Goal: Task Accomplishment & Management: Manage account settings

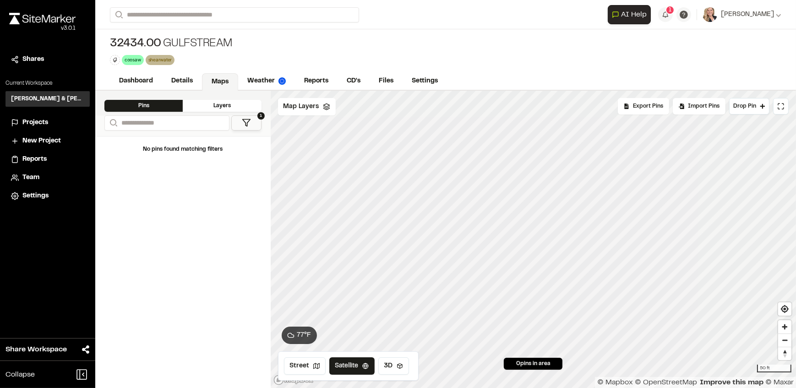
click at [672, 76] on div "Dashboard Details Maps Weather Reports CD's Files Settings" at bounding box center [445, 81] width 700 height 18
click at [667, 18] on button "1" at bounding box center [665, 14] width 15 height 15
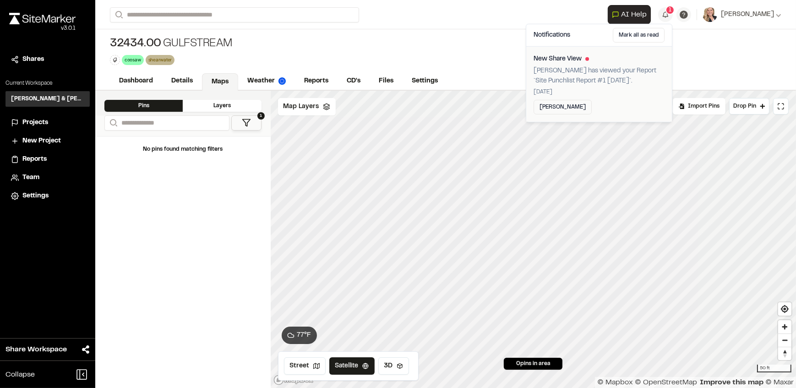
click at [642, 66] on p "Lance Stroble has viewed your Report `Site Punchlist Report #1 2025-09-12`." at bounding box center [598, 76] width 131 height 20
click at [667, 12] on div "1" at bounding box center [669, 9] width 9 height 9
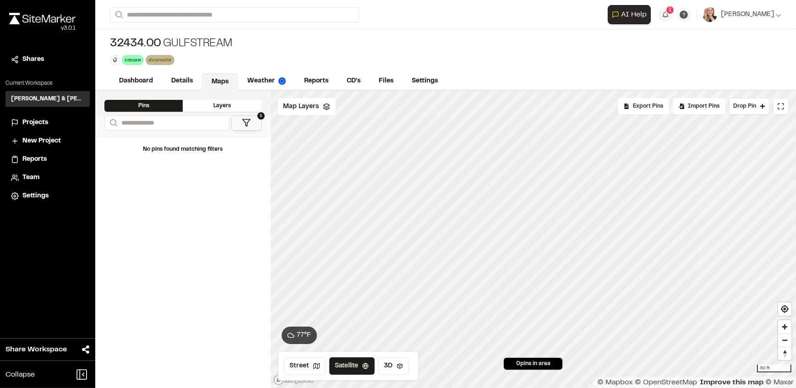
click at [659, 58] on div "32434.00 Gulfstream coosaw Delete Rename Edit Color Delete Tag Are you sure you…" at bounding box center [445, 50] width 700 height 43
click at [183, 83] on link "Details" at bounding box center [182, 81] width 41 height 17
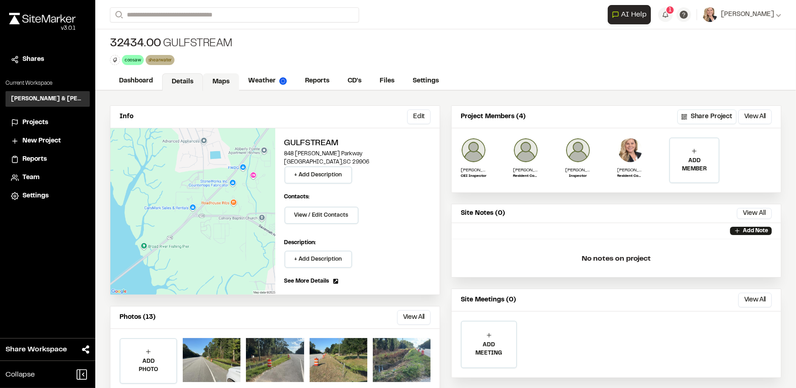
click at [222, 80] on link "Maps" at bounding box center [221, 81] width 36 height 17
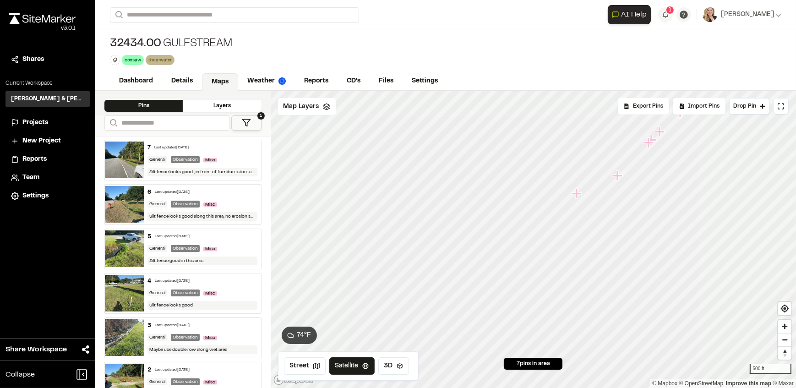
click at [547, 364] on span "7 pins in area" at bounding box center [532, 363] width 33 height 8
click at [610, 168] on icon "Map marker" at bounding box center [611, 167] width 10 height 10
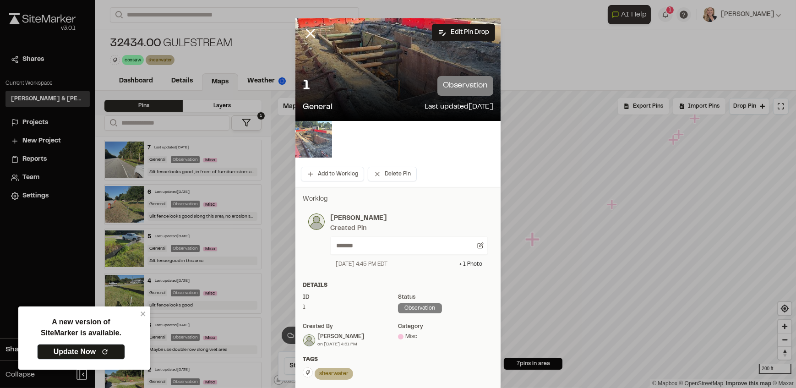
click at [316, 145] on img at bounding box center [313, 139] width 37 height 37
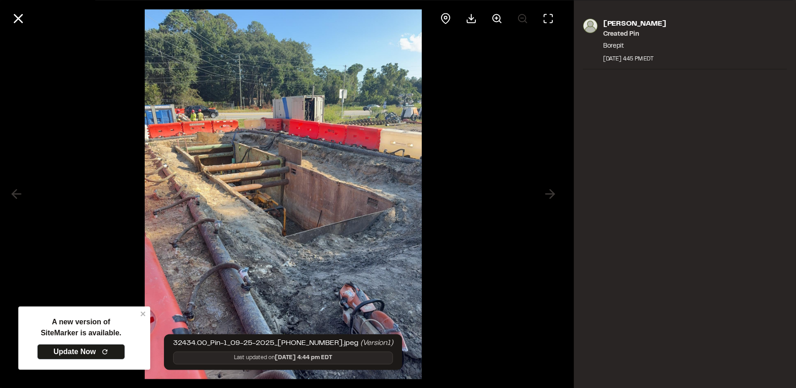
click at [547, 194] on div at bounding box center [283, 194] width 566 height 388
click at [22, 22] on line at bounding box center [19, 19] width 8 height 8
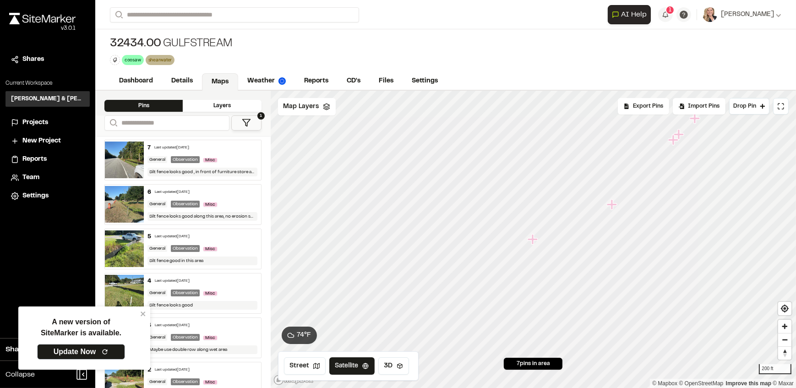
click at [614, 210] on icon "Map marker" at bounding box center [612, 205] width 12 height 12
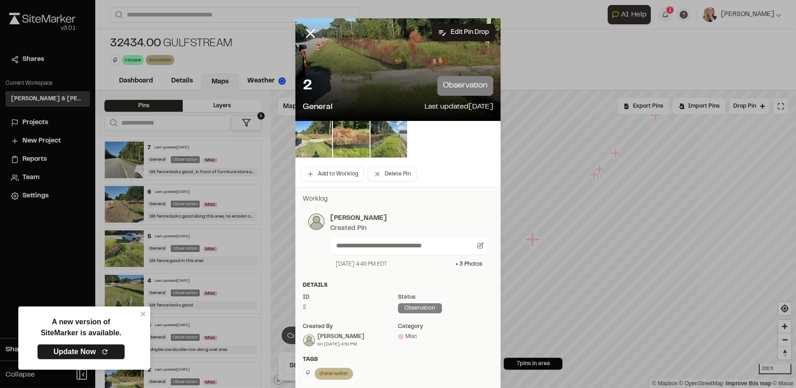
click at [309, 132] on img at bounding box center [313, 139] width 37 height 37
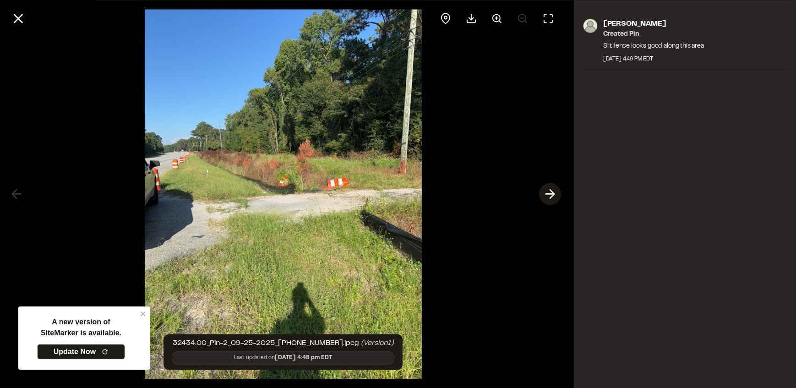
click at [553, 196] on icon at bounding box center [550, 194] width 15 height 16
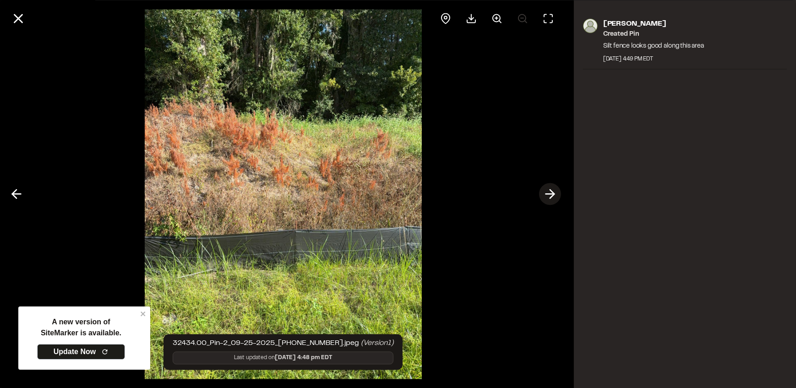
click at [553, 196] on icon at bounding box center [550, 194] width 15 height 16
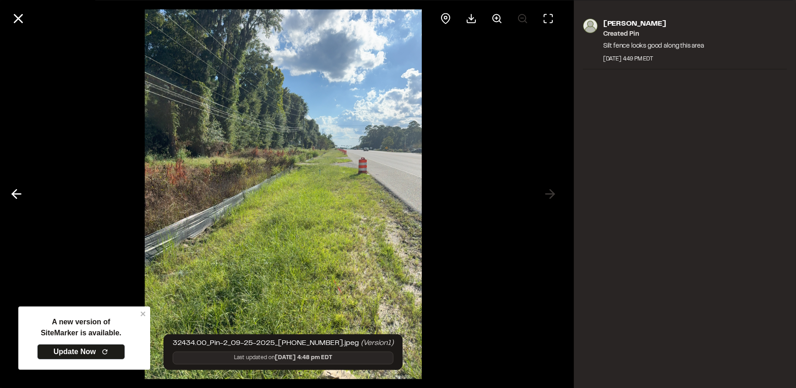
click at [549, 192] on div at bounding box center [283, 194] width 566 height 388
click at [546, 192] on div at bounding box center [283, 194] width 566 height 388
click at [19, 20] on line at bounding box center [19, 19] width 8 height 8
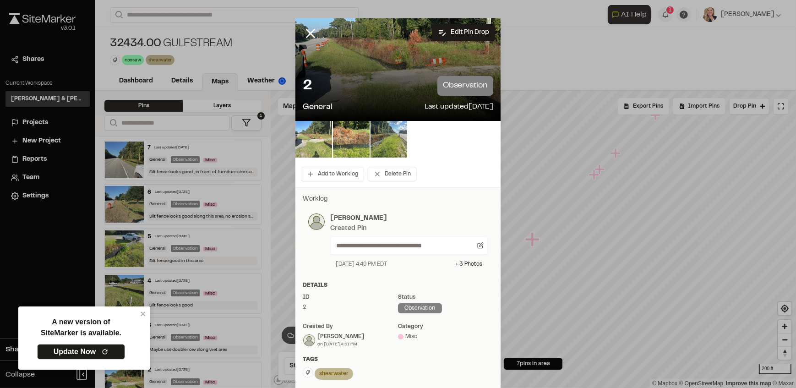
click at [312, 146] on img at bounding box center [313, 139] width 37 height 37
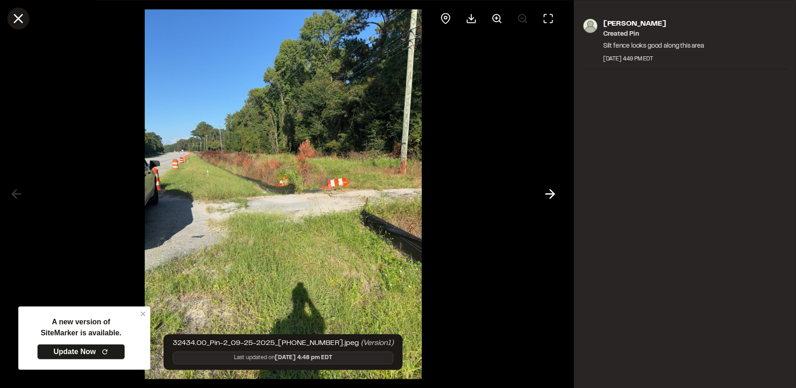
click at [13, 18] on icon at bounding box center [19, 19] width 16 height 16
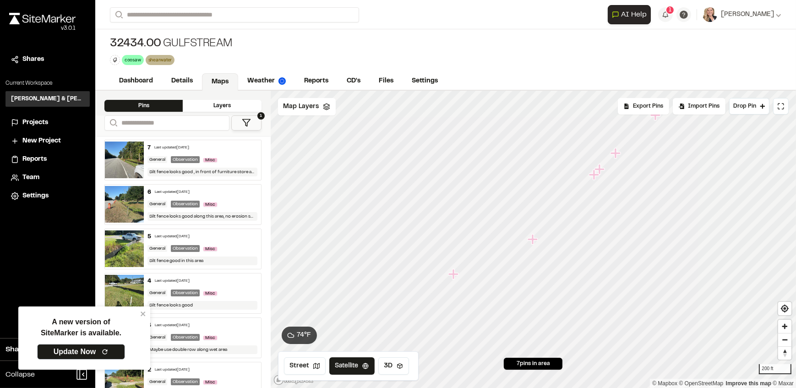
click at [450, 274] on icon "Map marker" at bounding box center [453, 274] width 10 height 10
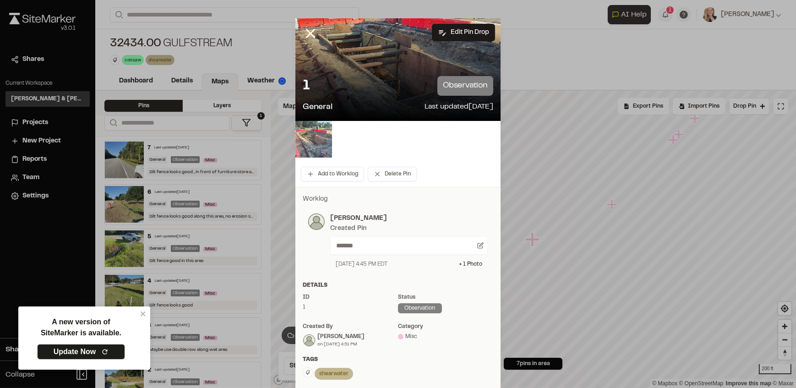
click at [319, 137] on img at bounding box center [313, 139] width 37 height 37
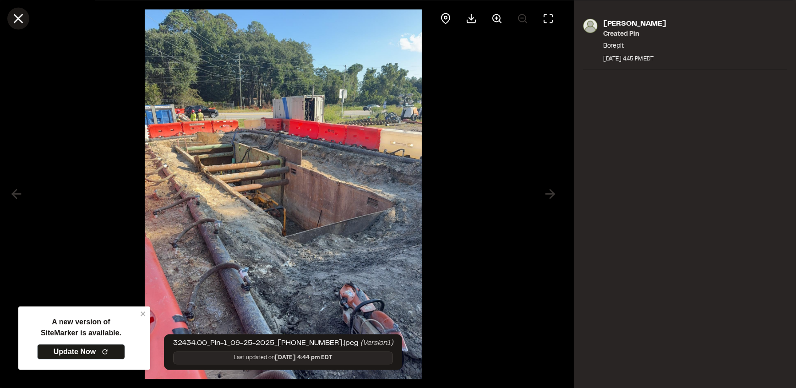
click at [23, 17] on icon at bounding box center [19, 19] width 16 height 16
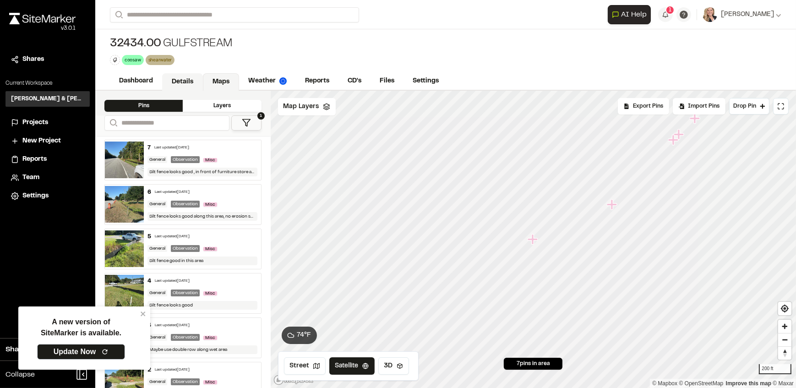
click at [182, 84] on link "Details" at bounding box center [182, 81] width 41 height 17
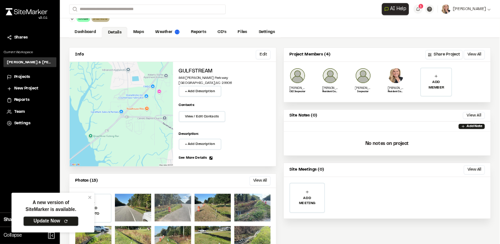
scroll to position [68, 0]
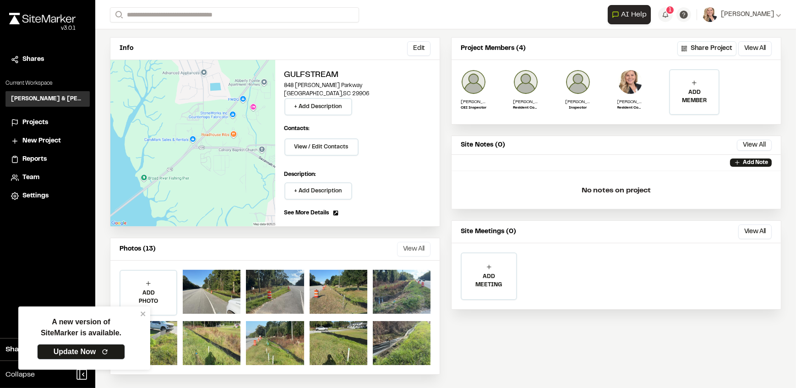
click at [412, 247] on button "View All" at bounding box center [413, 249] width 33 height 15
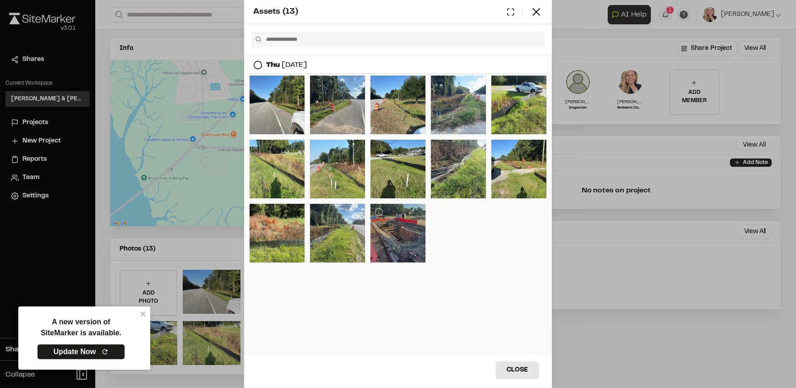
click at [412, 233] on div at bounding box center [397, 233] width 55 height 59
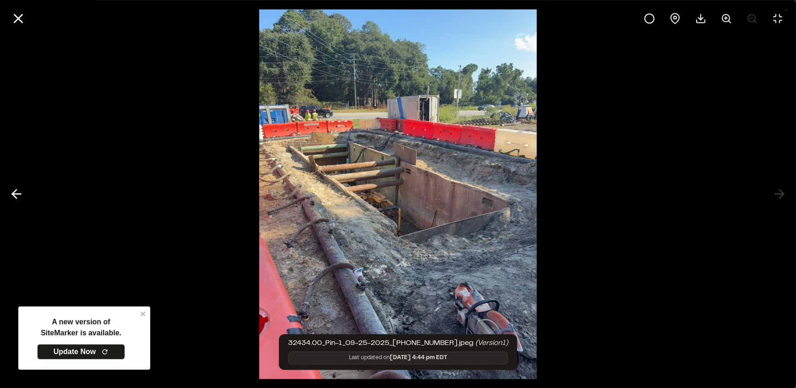
drag, startPoint x: 459, startPoint y: 241, endPoint x: 450, endPoint y: 298, distance: 57.5
drag, startPoint x: 450, startPoint y: 298, endPoint x: 623, endPoint y: 260, distance: 177.3
click at [623, 260] on div at bounding box center [398, 194] width 796 height 388
click at [772, 193] on div at bounding box center [398, 194] width 796 height 388
click at [18, 24] on icon at bounding box center [19, 19] width 16 height 16
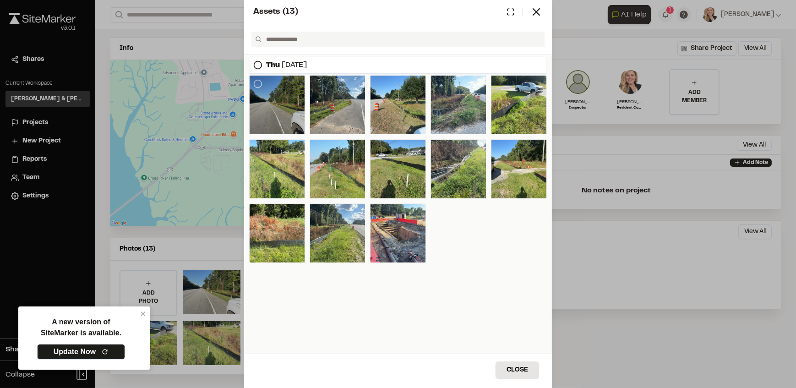
click at [272, 109] on div at bounding box center [277, 105] width 55 height 59
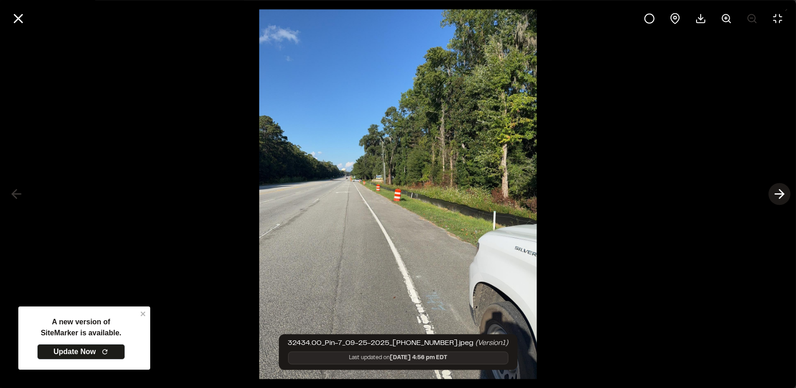
click at [776, 196] on icon at bounding box center [779, 194] width 15 height 16
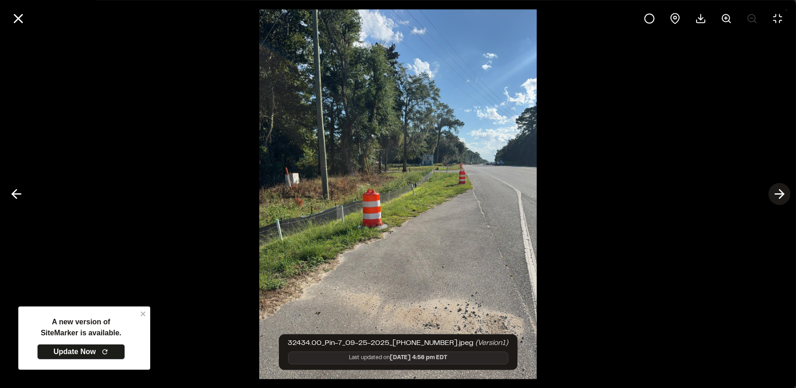
click at [776, 196] on icon at bounding box center [779, 194] width 15 height 16
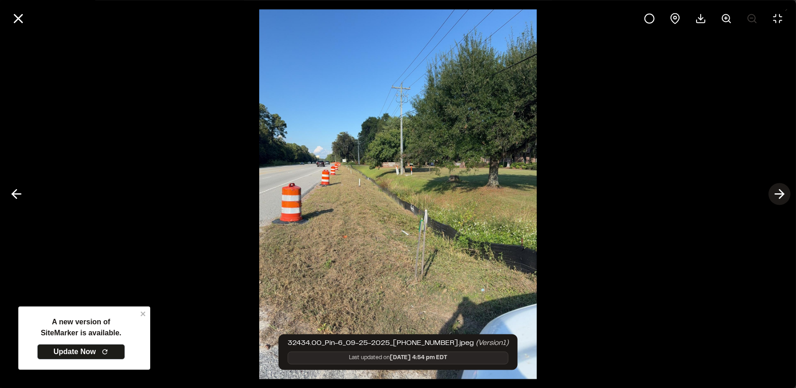
click at [776, 196] on icon at bounding box center [779, 194] width 15 height 16
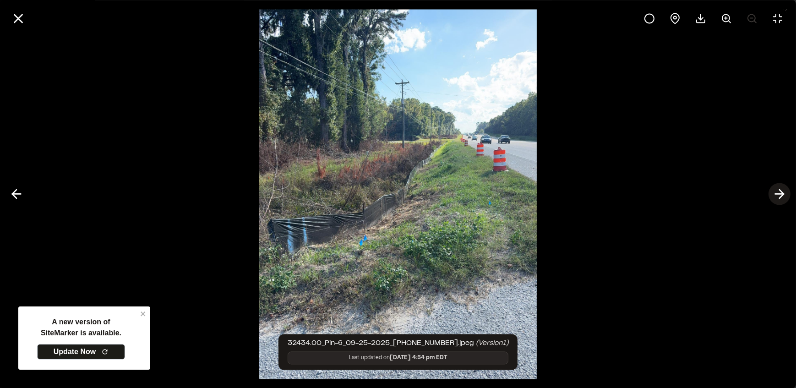
click at [776, 196] on icon at bounding box center [779, 194] width 15 height 16
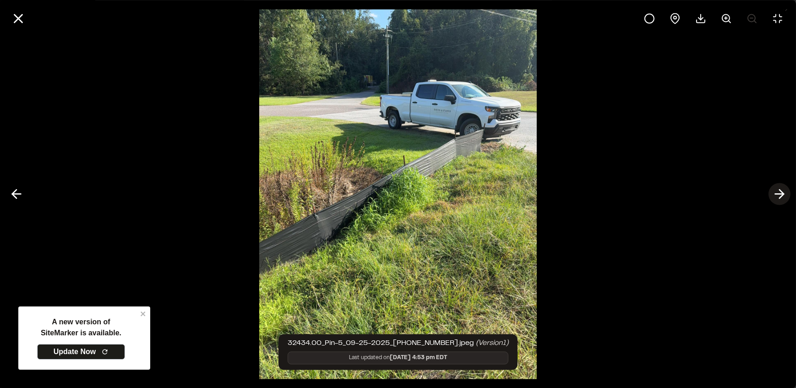
click at [776, 196] on icon at bounding box center [779, 194] width 15 height 16
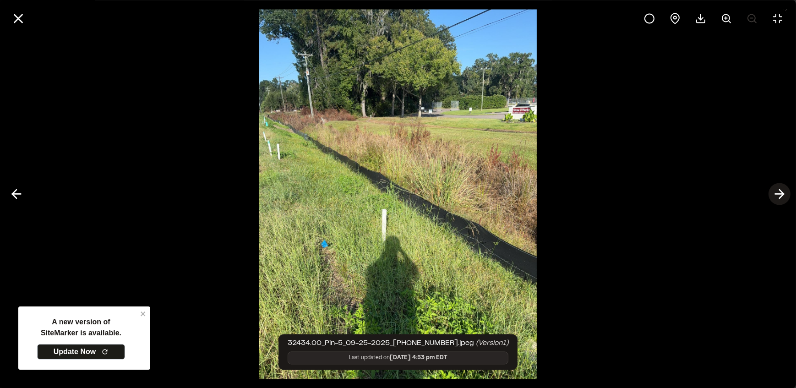
click at [776, 196] on icon at bounding box center [779, 194] width 15 height 16
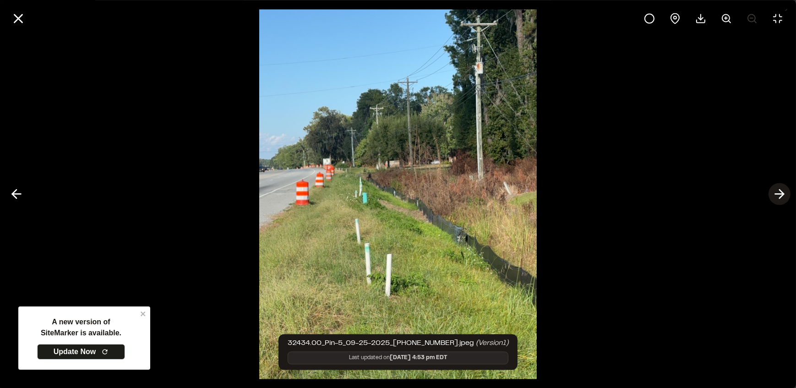
click at [776, 196] on icon at bounding box center [779, 194] width 15 height 16
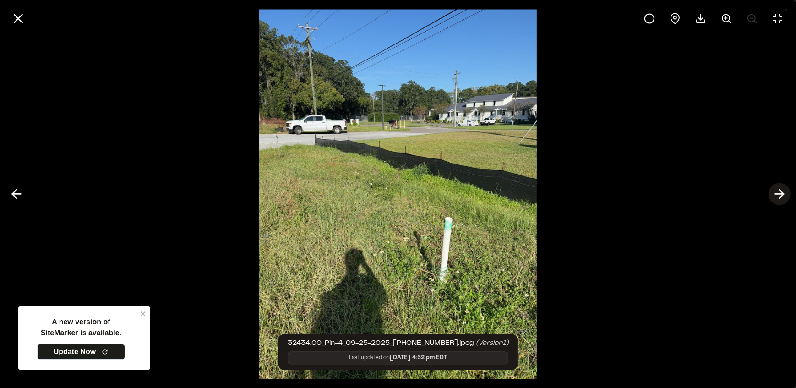
click at [776, 196] on icon at bounding box center [779, 194] width 15 height 16
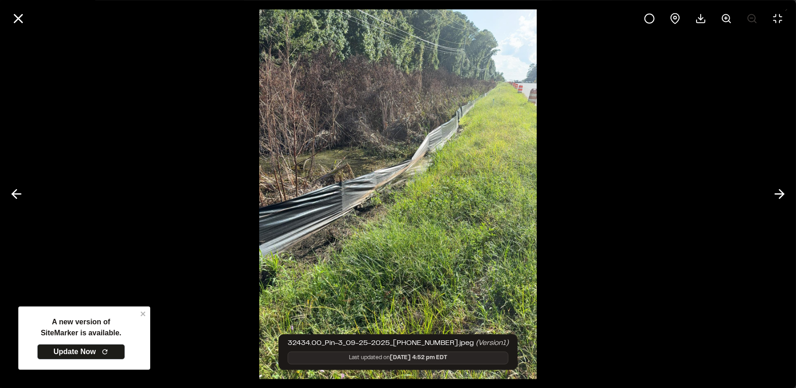
drag, startPoint x: 416, startPoint y: 180, endPoint x: 431, endPoint y: 222, distance: 44.2
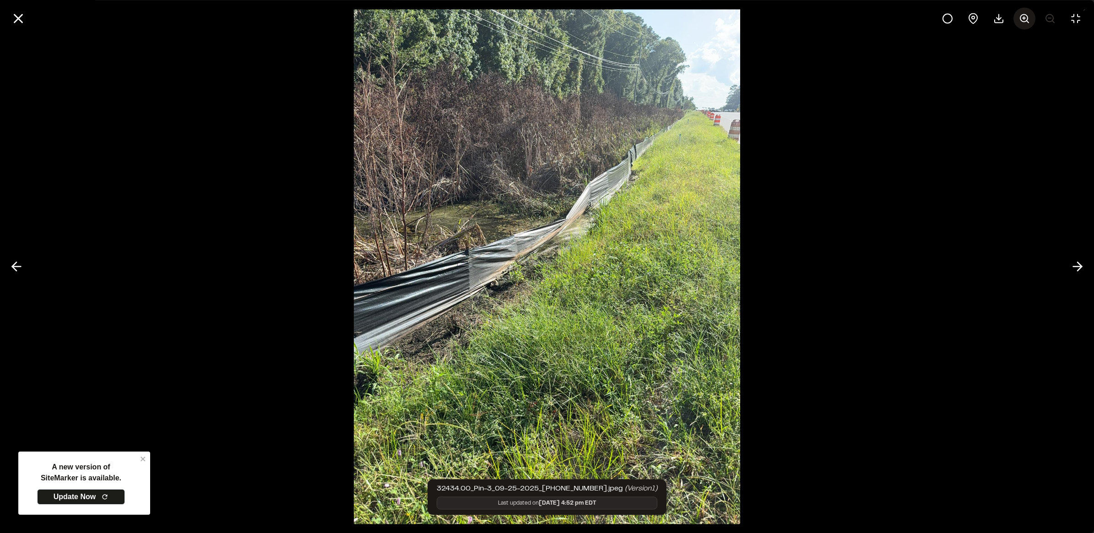
click at [795, 16] on icon at bounding box center [1024, 18] width 11 height 11
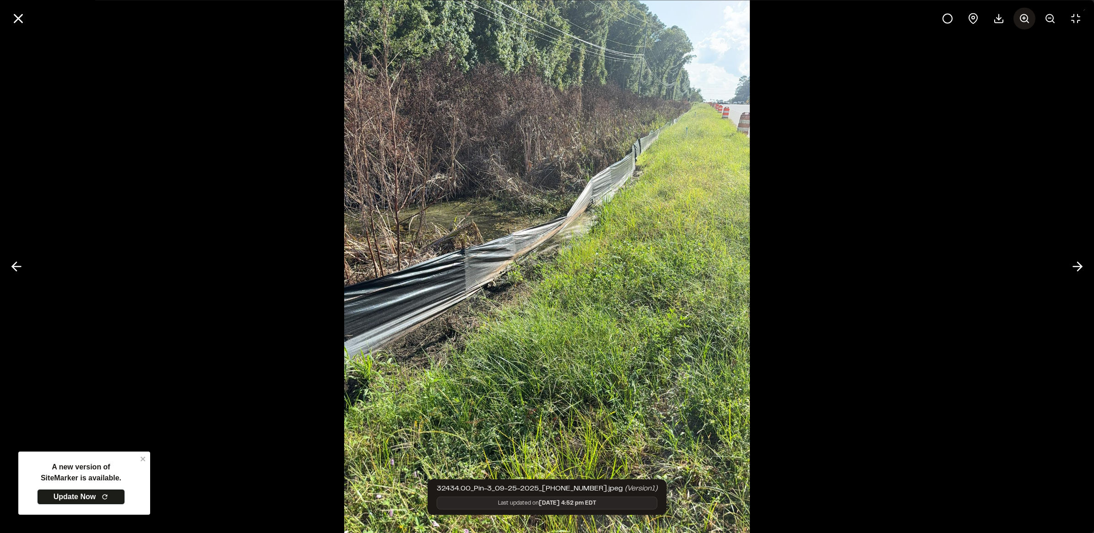
click at [795, 16] on icon at bounding box center [1024, 18] width 11 height 11
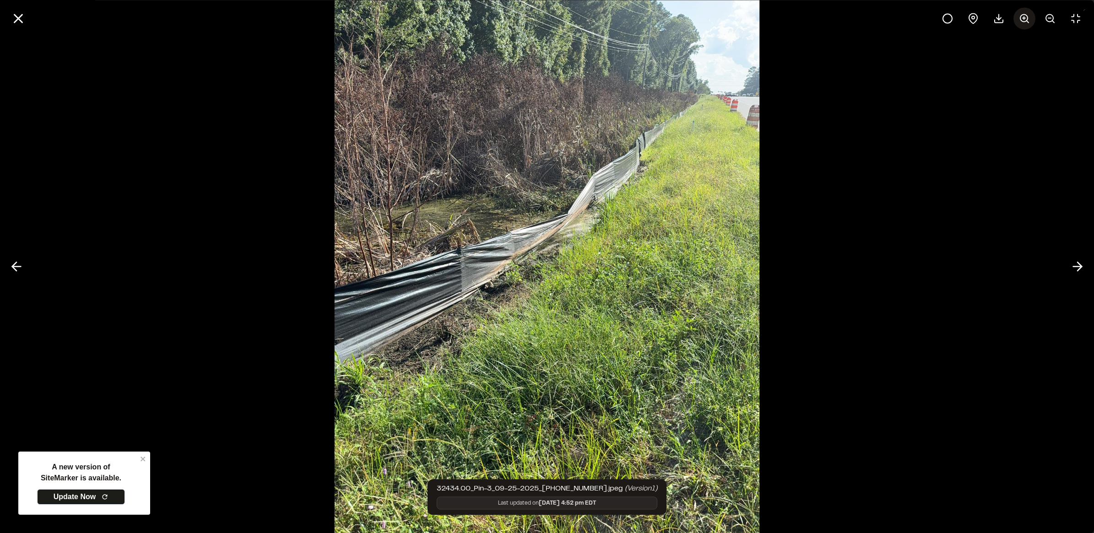
click at [795, 16] on icon at bounding box center [1024, 18] width 11 height 11
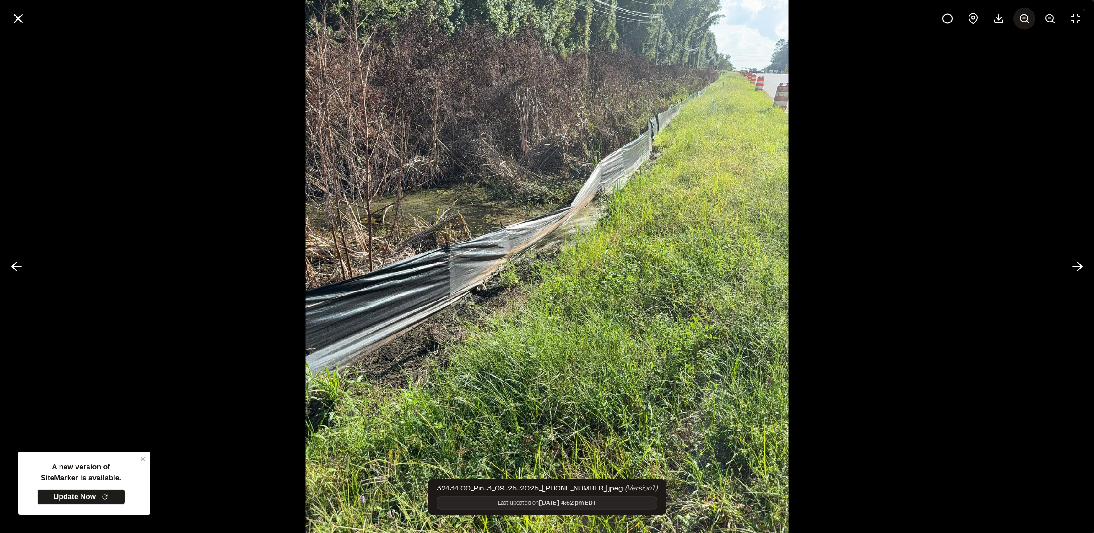
click at [795, 15] on icon at bounding box center [1024, 18] width 11 height 11
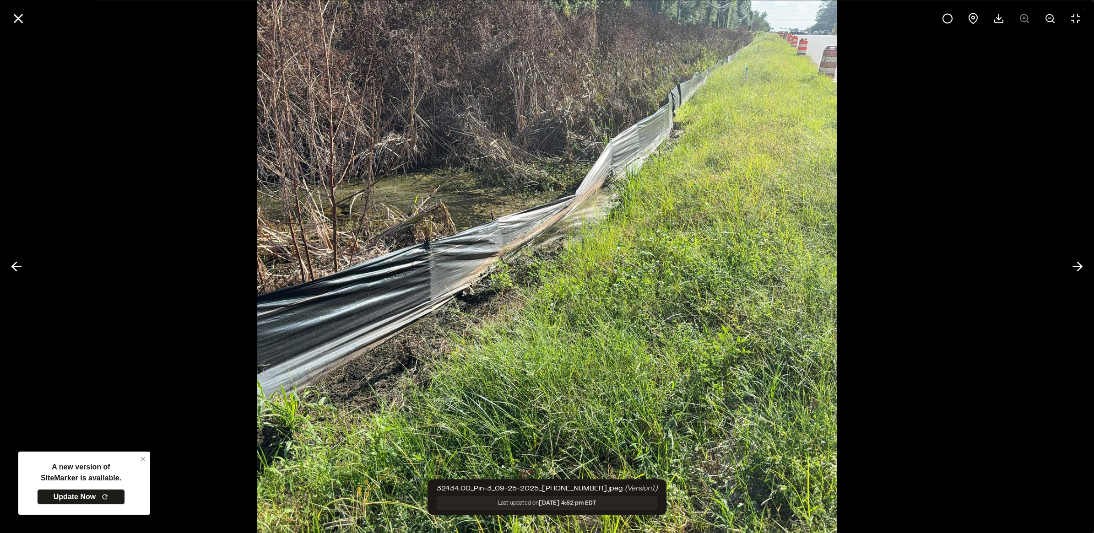
click at [795, 12] on div at bounding box center [1012, 18] width 150 height 22
click at [795, 15] on div at bounding box center [1012, 18] width 150 height 22
click at [795, 268] on icon at bounding box center [1077, 267] width 15 height 16
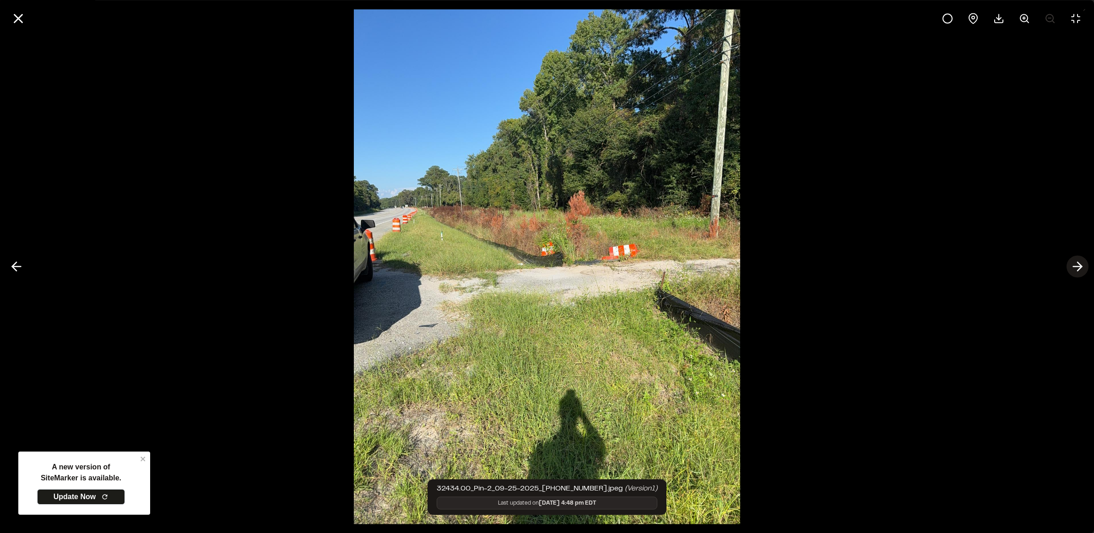
click at [795, 267] on line at bounding box center [1078, 267] width 9 height 0
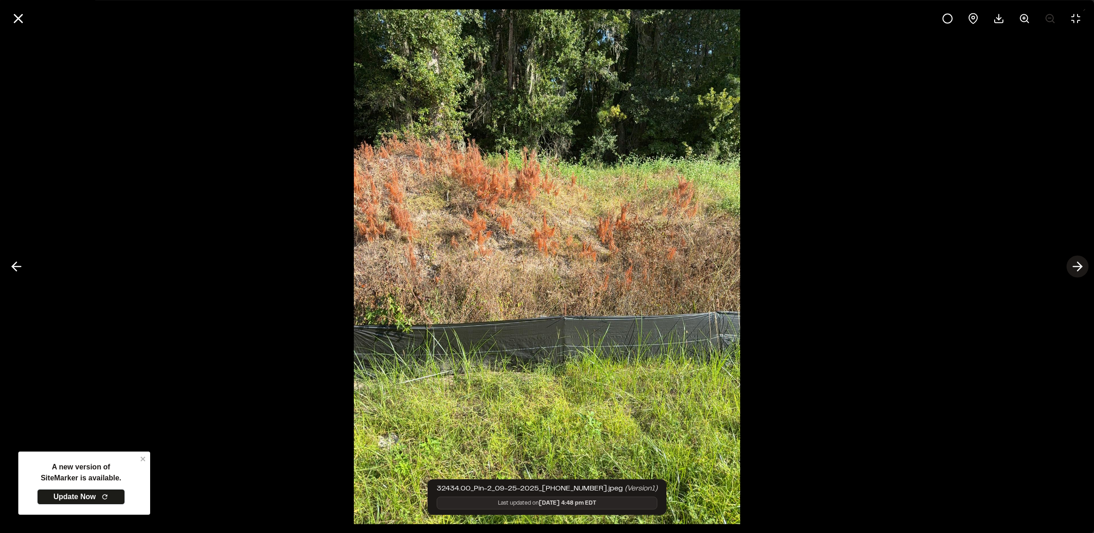
click at [795, 267] on line at bounding box center [1078, 267] width 9 height 0
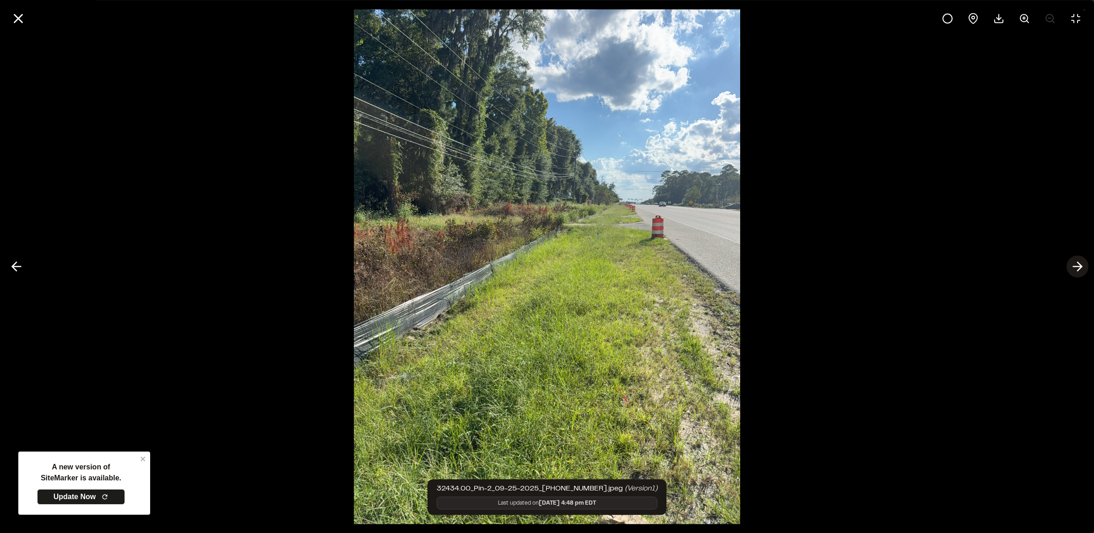
click at [795, 267] on line at bounding box center [1078, 267] width 9 height 0
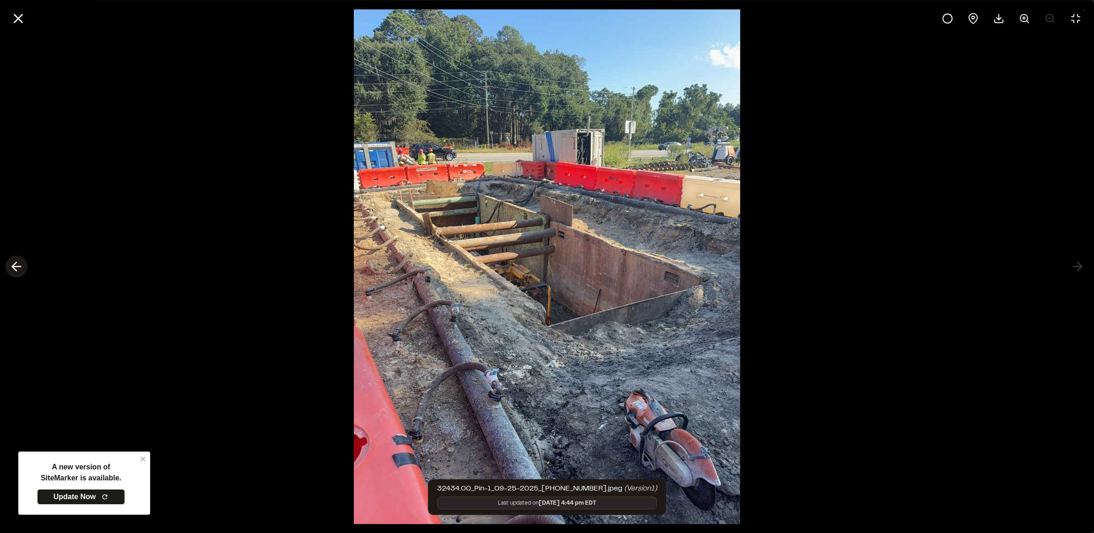
click at [14, 270] on icon at bounding box center [16, 267] width 15 height 16
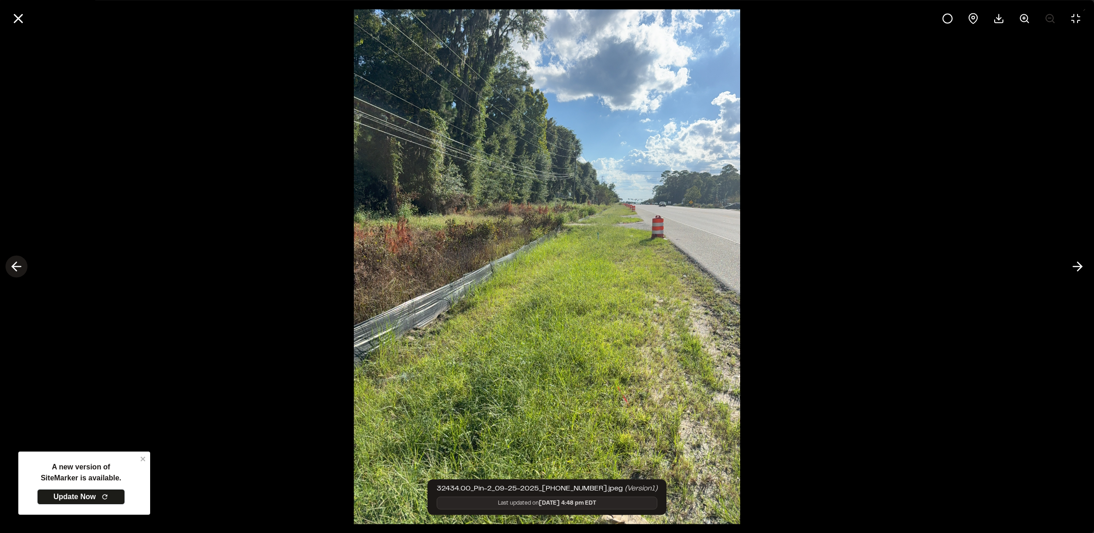
click at [14, 270] on icon at bounding box center [16, 267] width 15 height 16
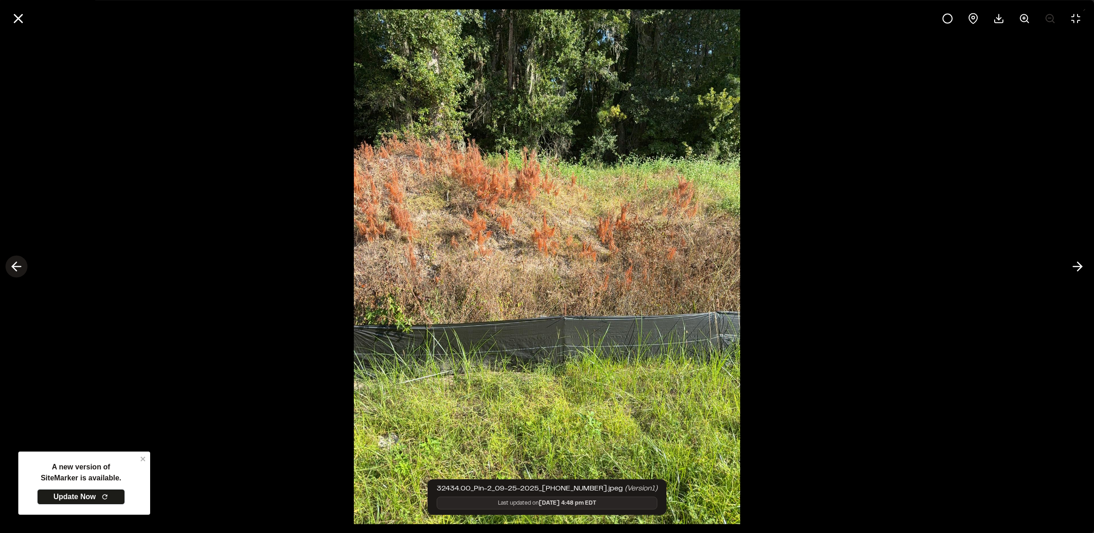
click at [14, 270] on icon at bounding box center [16, 267] width 15 height 16
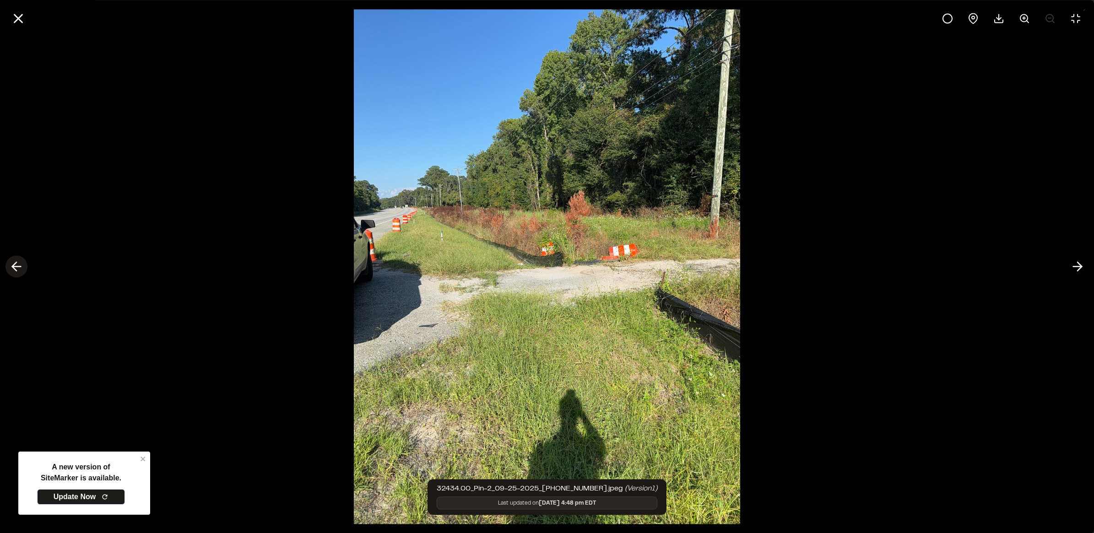
click at [14, 270] on icon at bounding box center [16, 267] width 15 height 16
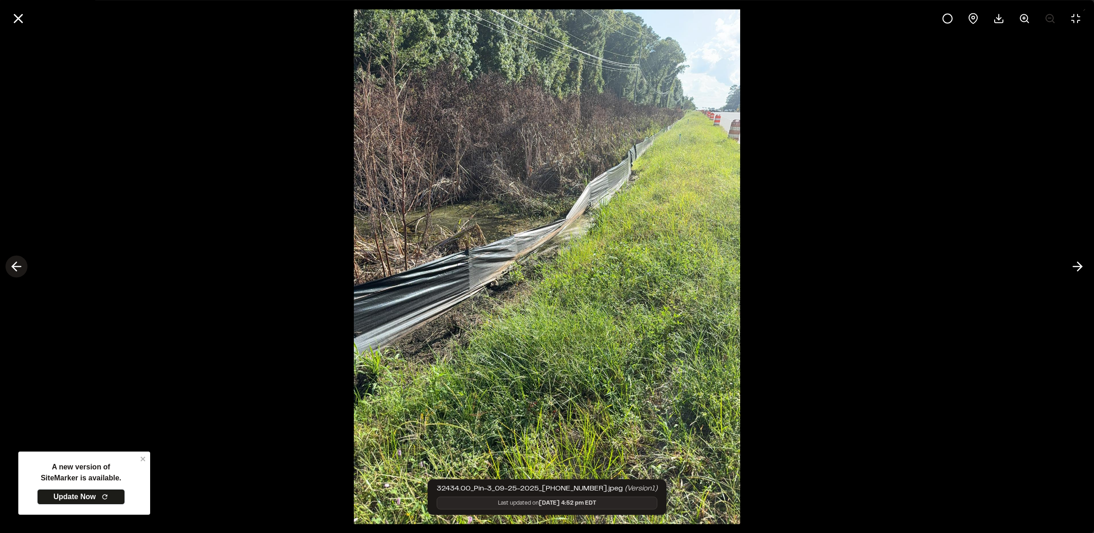
click at [14, 270] on icon at bounding box center [16, 267] width 15 height 16
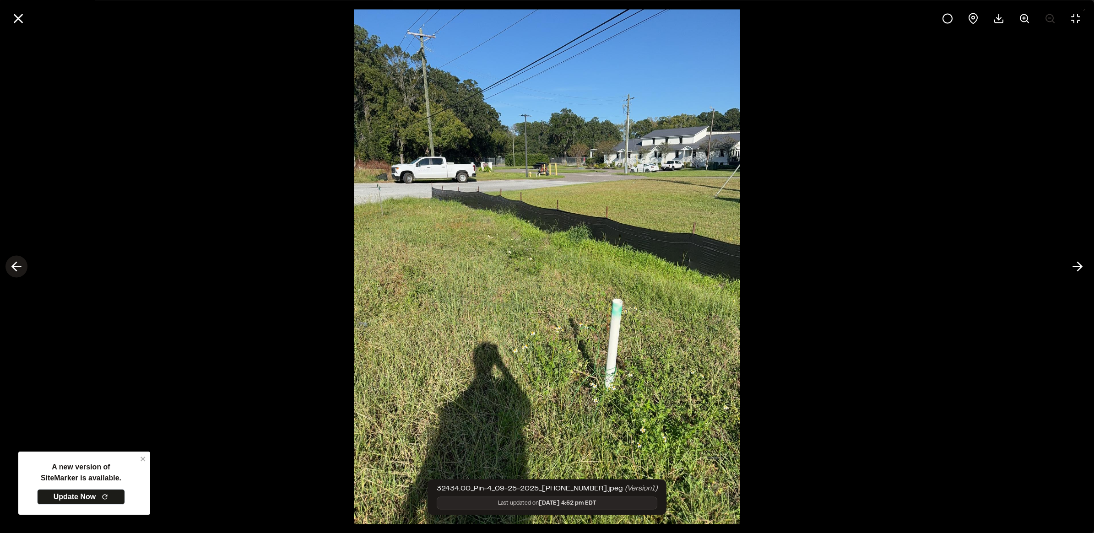
click at [14, 270] on icon at bounding box center [16, 267] width 15 height 16
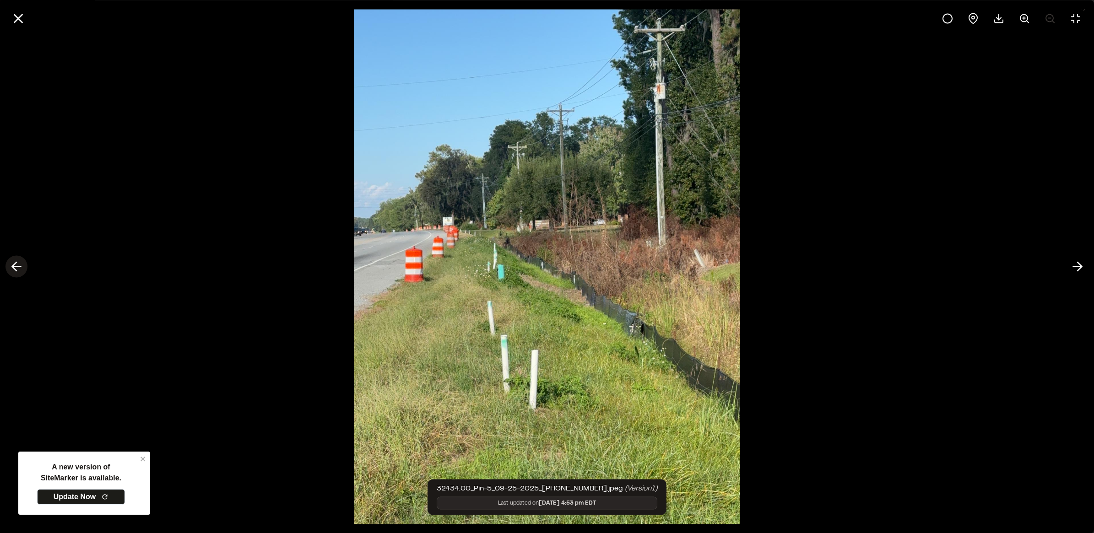
click at [14, 270] on icon at bounding box center [16, 267] width 15 height 16
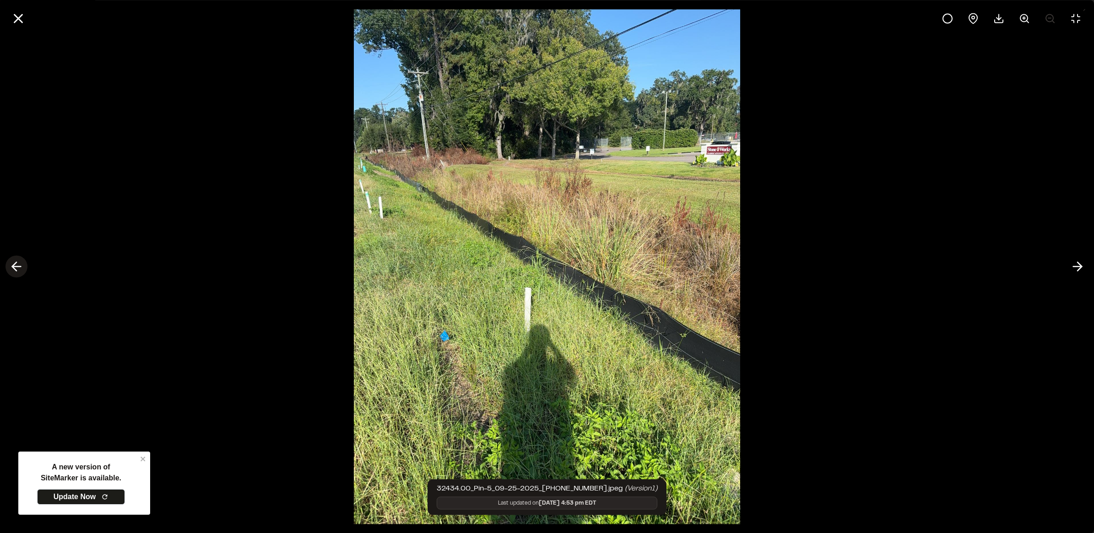
click at [15, 265] on icon at bounding box center [16, 267] width 15 height 16
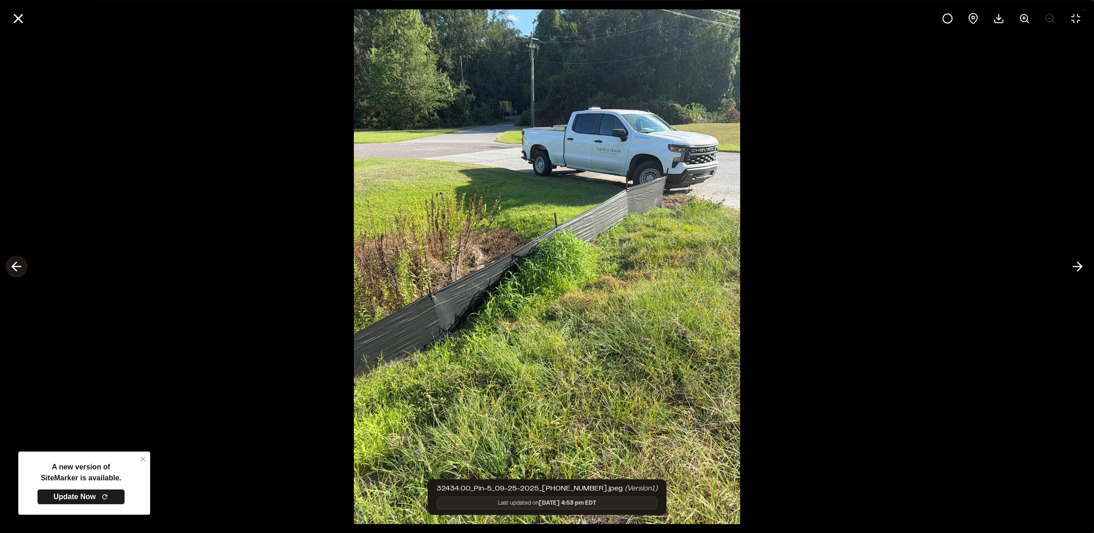
click at [15, 265] on icon at bounding box center [16, 267] width 15 height 16
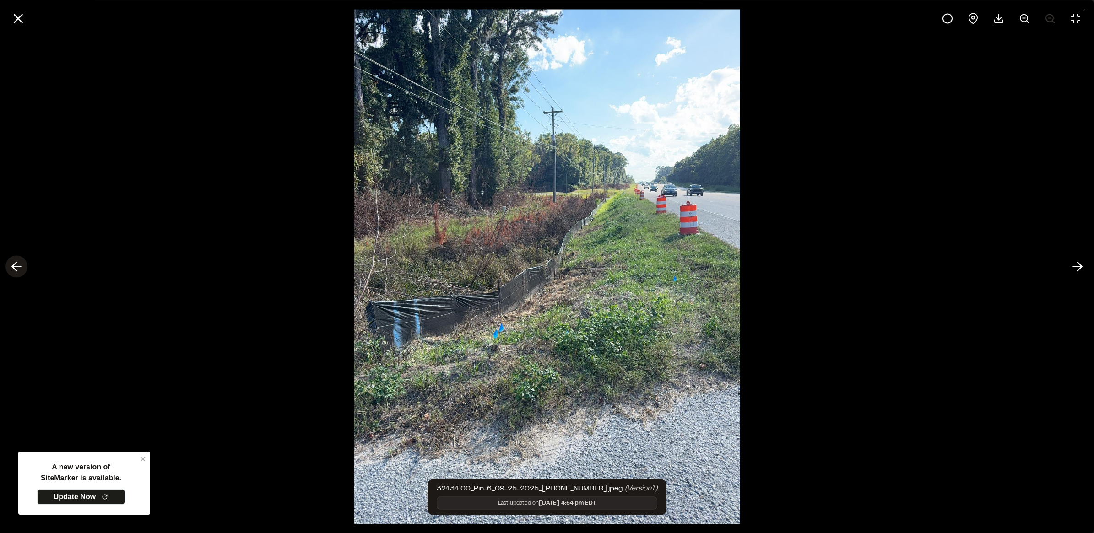
click at [15, 265] on icon at bounding box center [16, 267] width 15 height 16
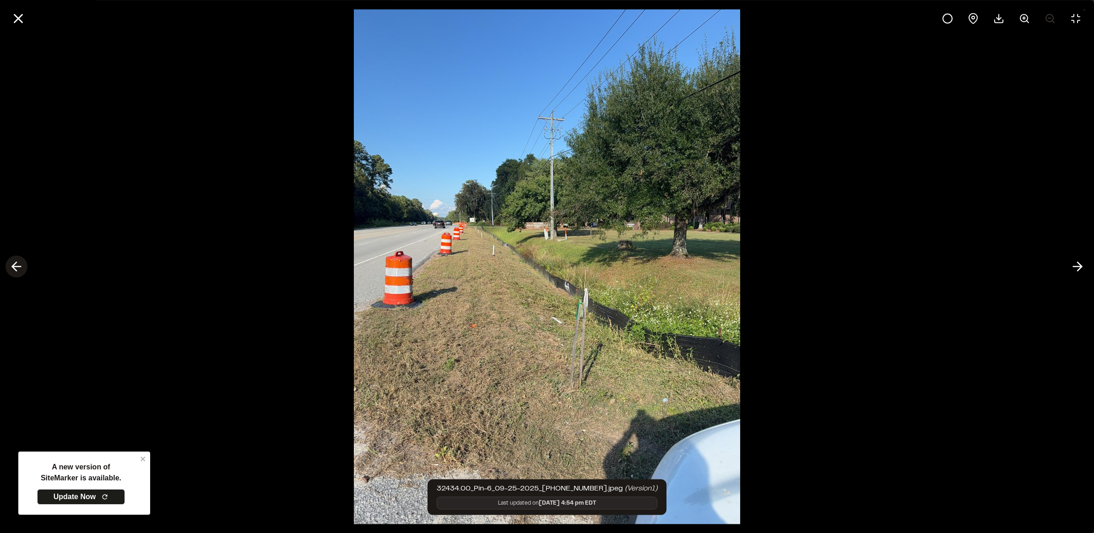
click at [15, 265] on icon at bounding box center [16, 267] width 15 height 16
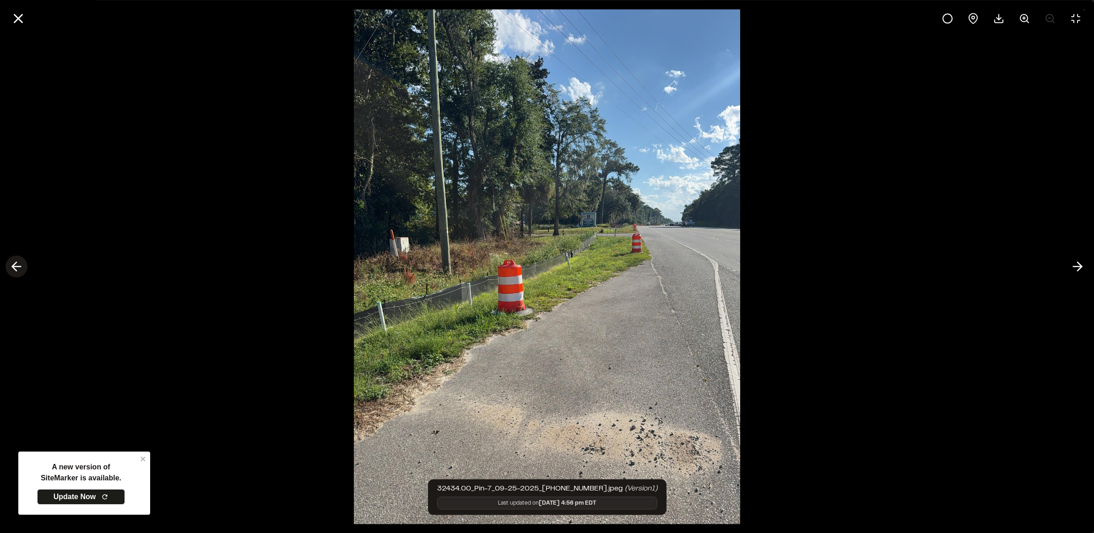
click at [15, 265] on icon at bounding box center [16, 267] width 15 height 16
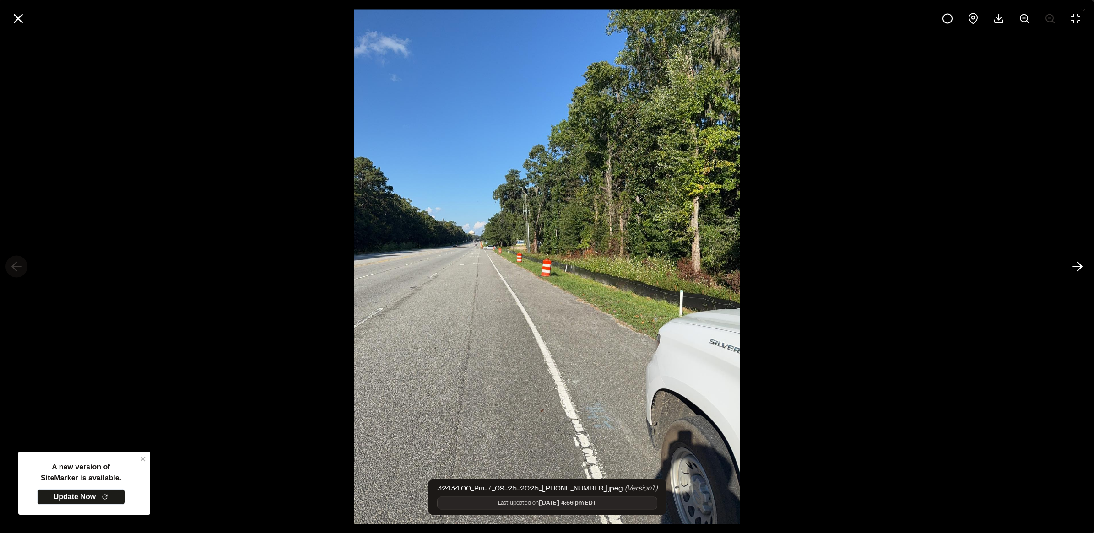
click at [15, 265] on div at bounding box center [547, 266] width 1094 height 533
click at [13, 20] on icon at bounding box center [19, 19] width 16 height 16
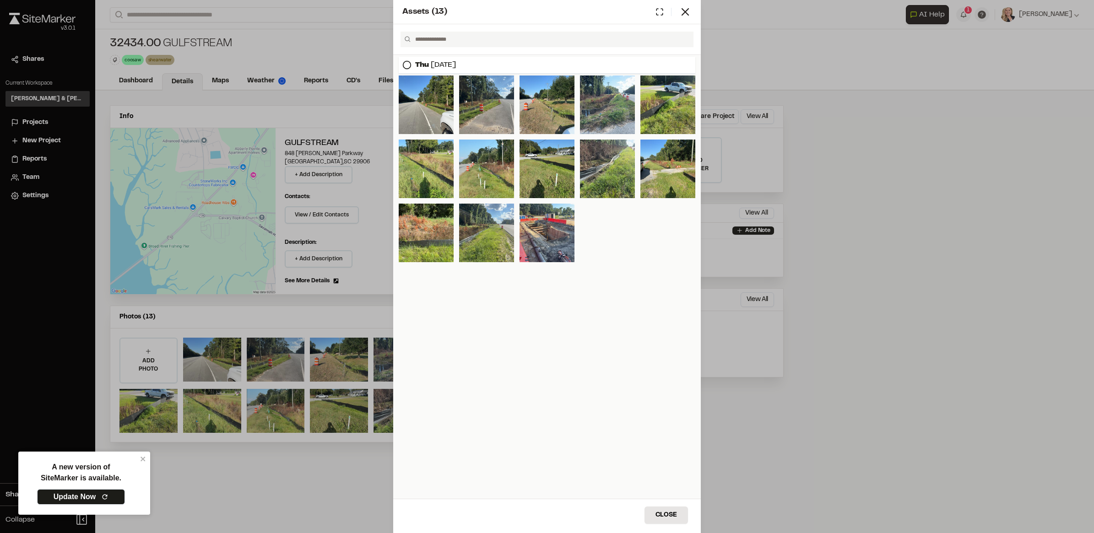
click at [795, 216] on div "Assets ( 13 ) Thu Sep 25, 2025 Close Select Download Zoom to Pin Unselect Downl…" at bounding box center [547, 266] width 1094 height 533
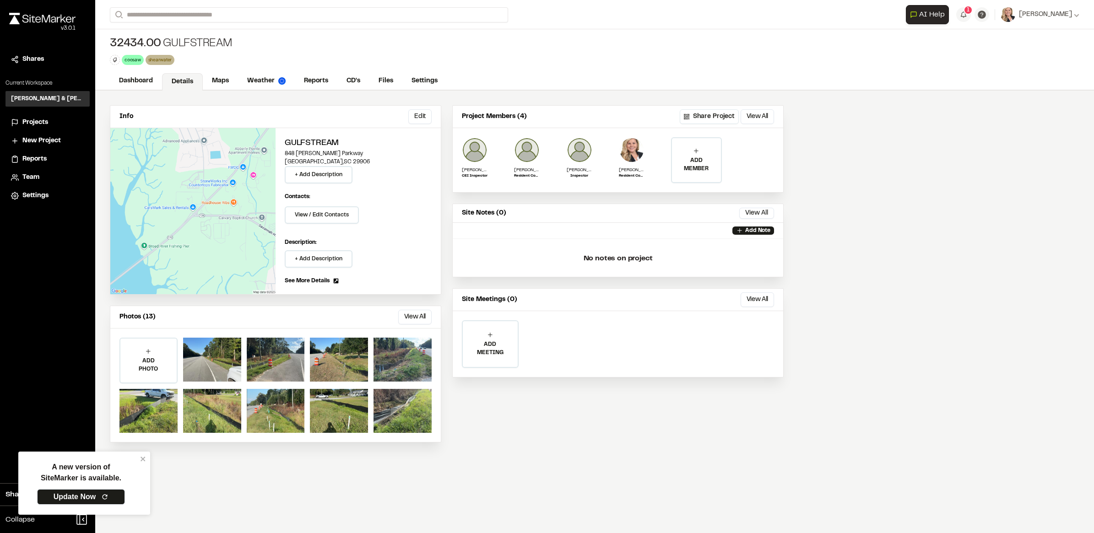
click at [795, 150] on div "Info Edit Edit Gulfstream 848 Robert Smalls Parkway Beaufort , SC 29906 + Add D…" at bounding box center [594, 312] width 999 height 443
click at [28, 119] on span "Projects" at bounding box center [35, 123] width 26 height 10
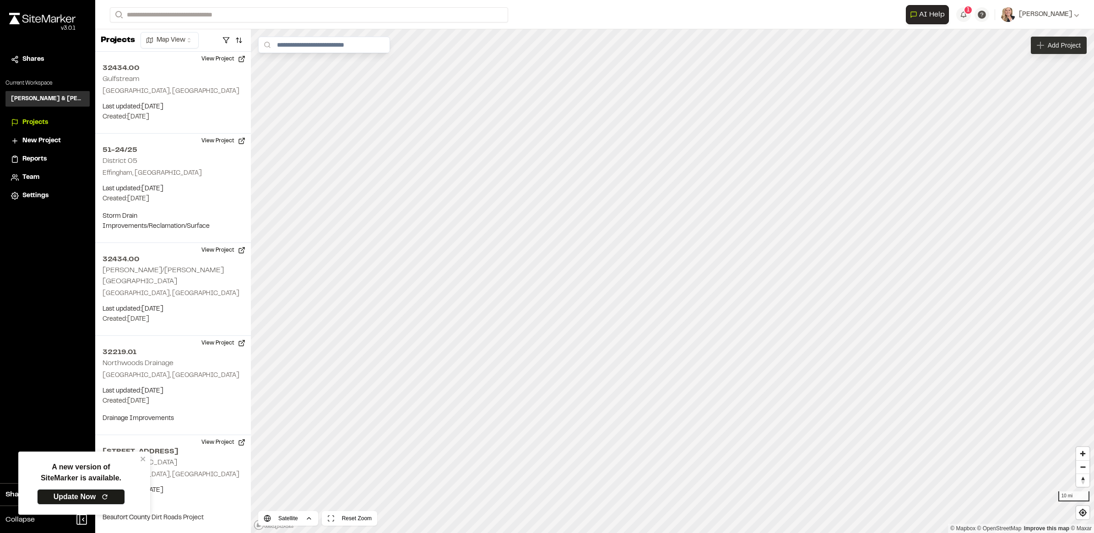
click at [795, 47] on span "Add Project" at bounding box center [1064, 45] width 33 height 9
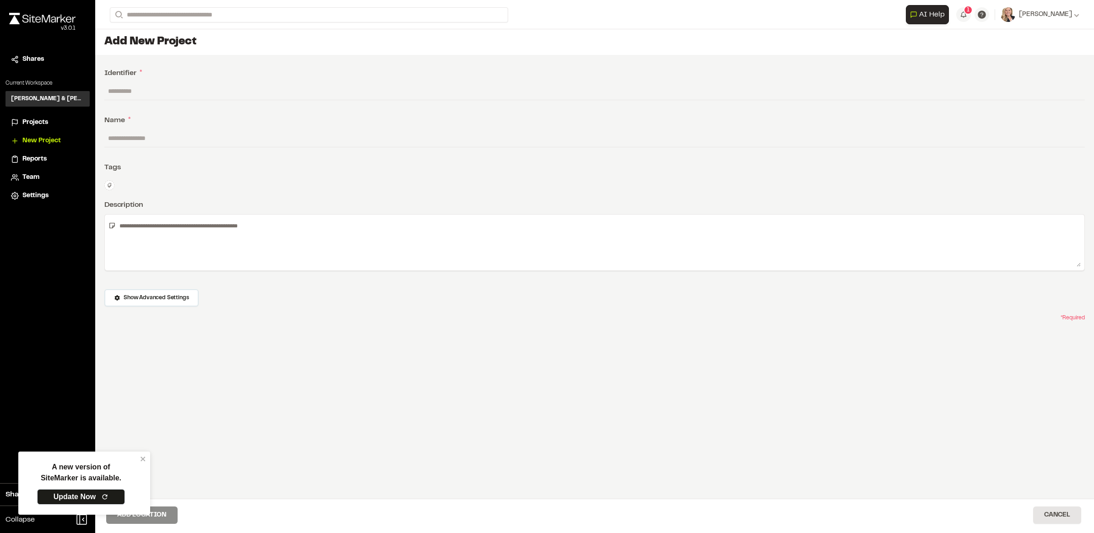
click at [174, 90] on input "text" at bounding box center [594, 90] width 981 height 17
click at [795, 387] on button "Cancel" at bounding box center [1057, 515] width 48 height 17
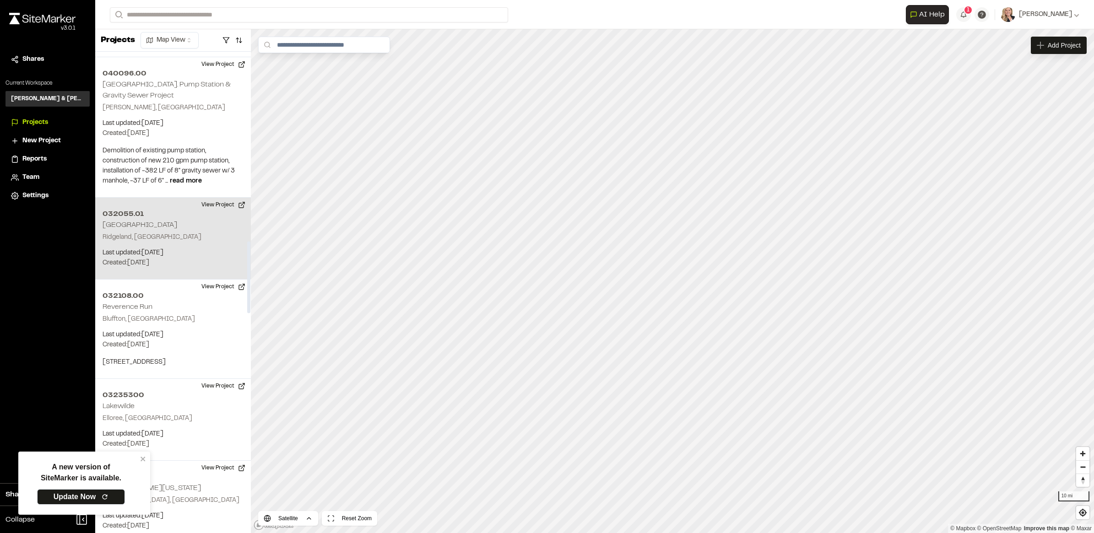
scroll to position [1431, 0]
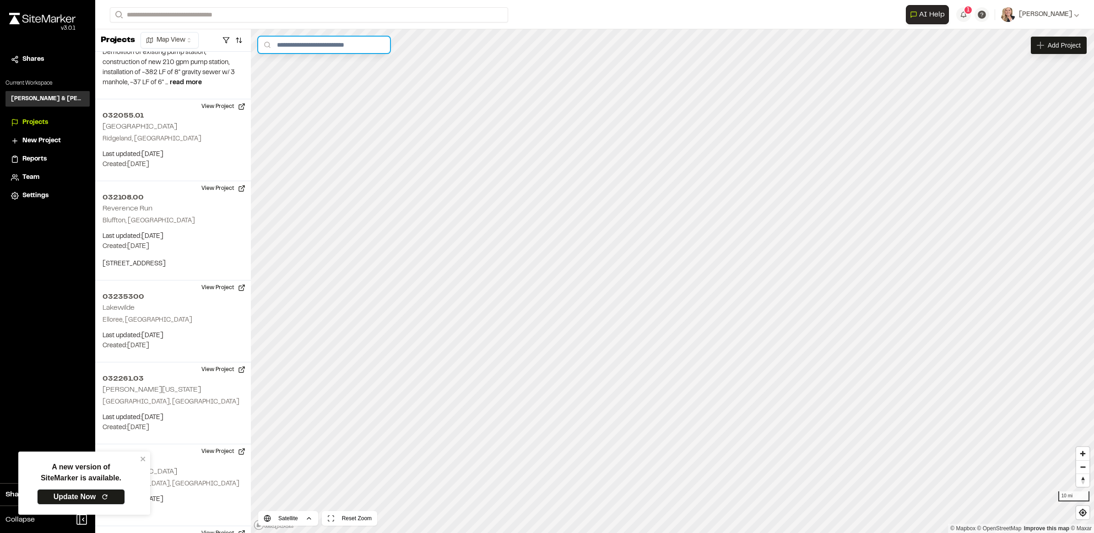
click at [304, 44] on input "text" at bounding box center [324, 45] width 132 height 16
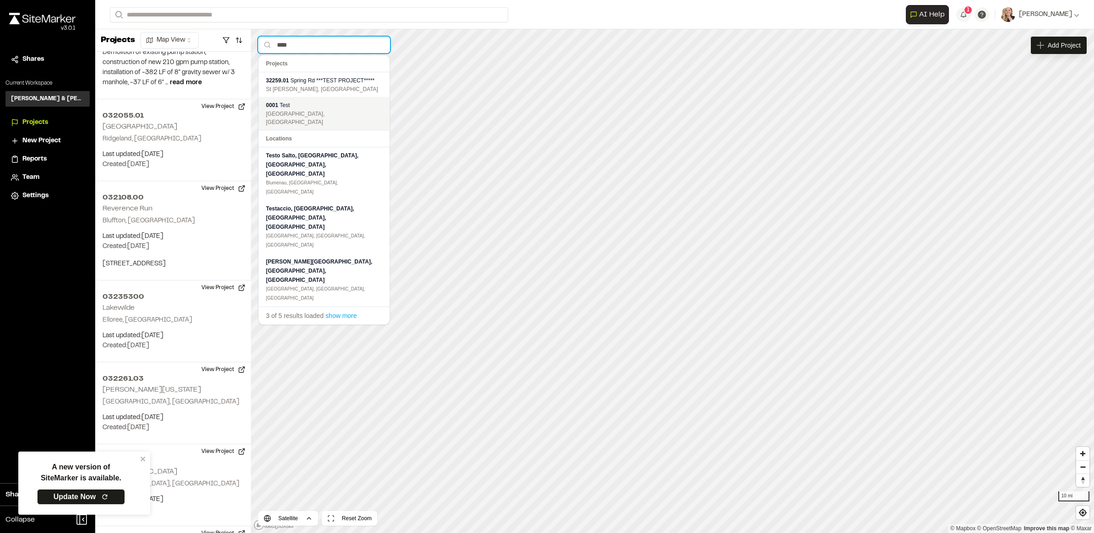
type input "****"
click at [294, 117] on div "[GEOGRAPHIC_DATA], [GEOGRAPHIC_DATA]" at bounding box center [324, 118] width 116 height 16
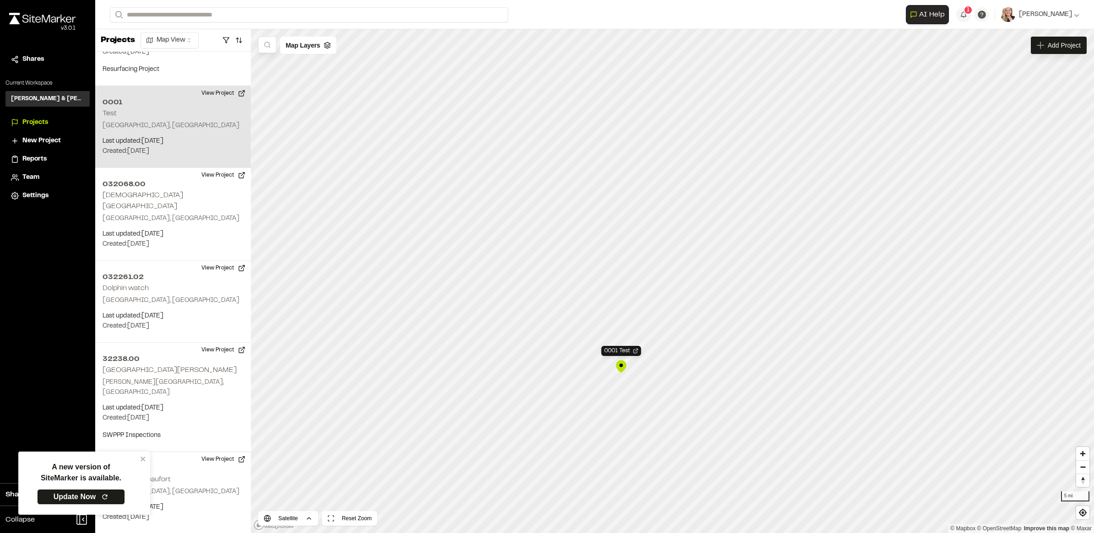
scroll to position [2077, 0]
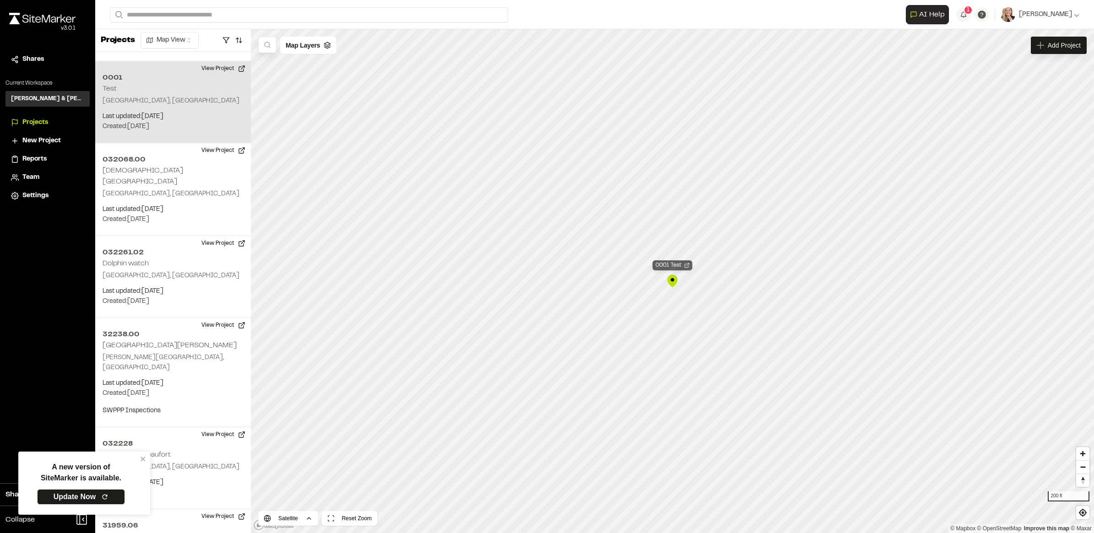
click at [688, 267] on icon "Map marker" at bounding box center [686, 265] width 5 height 5
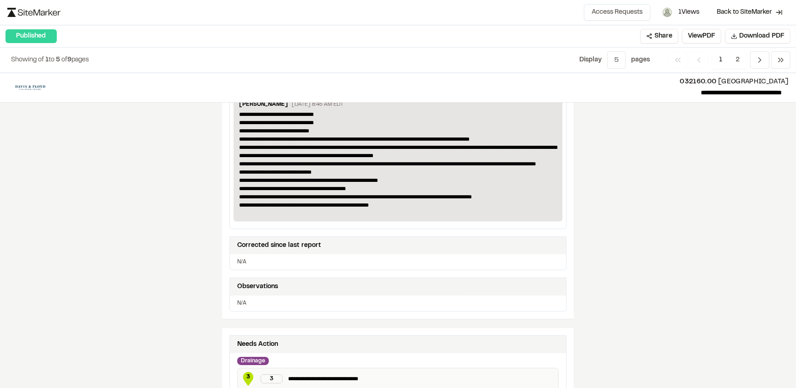
scroll to position [83, 0]
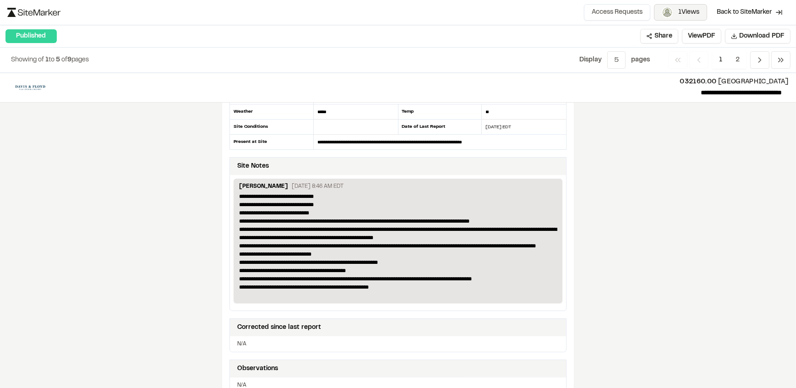
click at [684, 10] on span "1 Views" at bounding box center [688, 12] width 21 height 10
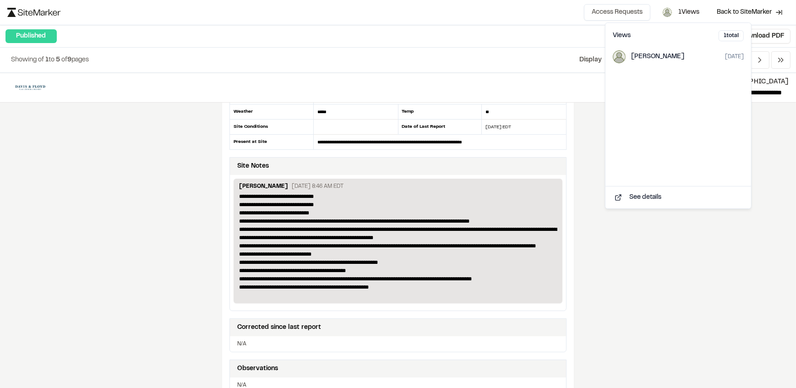
click at [552, 14] on div "Access Requests 1 Views Back to SiteMarker" at bounding box center [397, 12] width 781 height 17
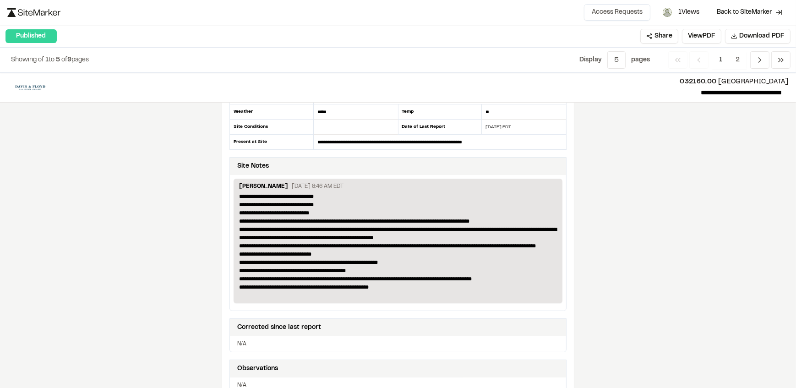
click at [650, 175] on div "**********" at bounding box center [398, 230] width 796 height 315
drag, startPoint x: 650, startPoint y: 175, endPoint x: 636, endPoint y: 235, distance: 61.0
click at [636, 235] on div "**********" at bounding box center [398, 230] width 796 height 315
click at [756, 64] on icon "Navigation" at bounding box center [759, 59] width 9 height 9
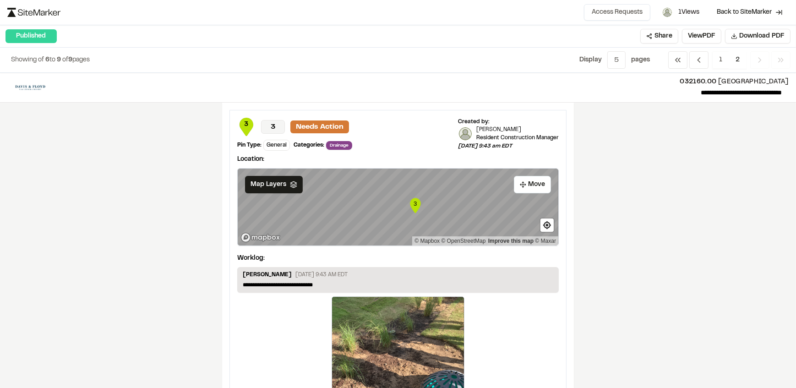
click at [756, 64] on icon "Navigation" at bounding box center [759, 59] width 9 height 9
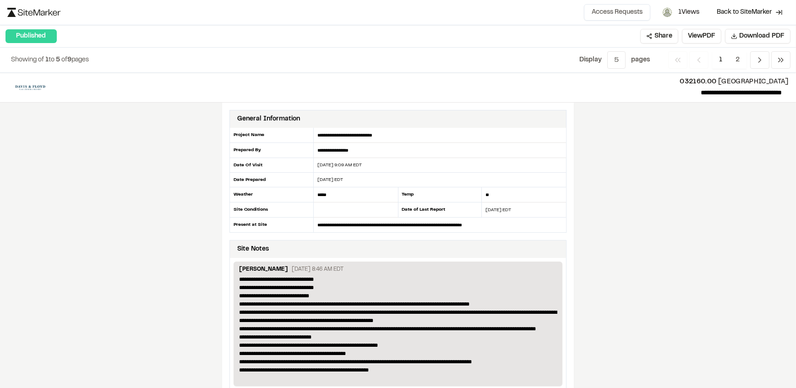
click at [690, 260] on div "**********" at bounding box center [398, 230] width 796 height 315
click at [674, 228] on div "**********" at bounding box center [398, 230] width 796 height 315
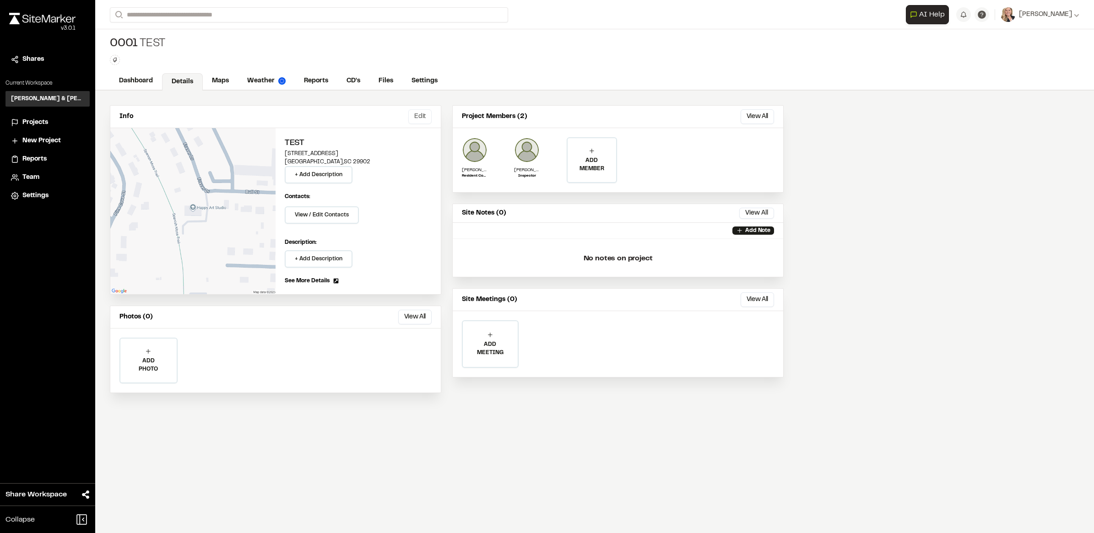
click at [427, 118] on button "Edit" at bounding box center [419, 116] width 23 height 15
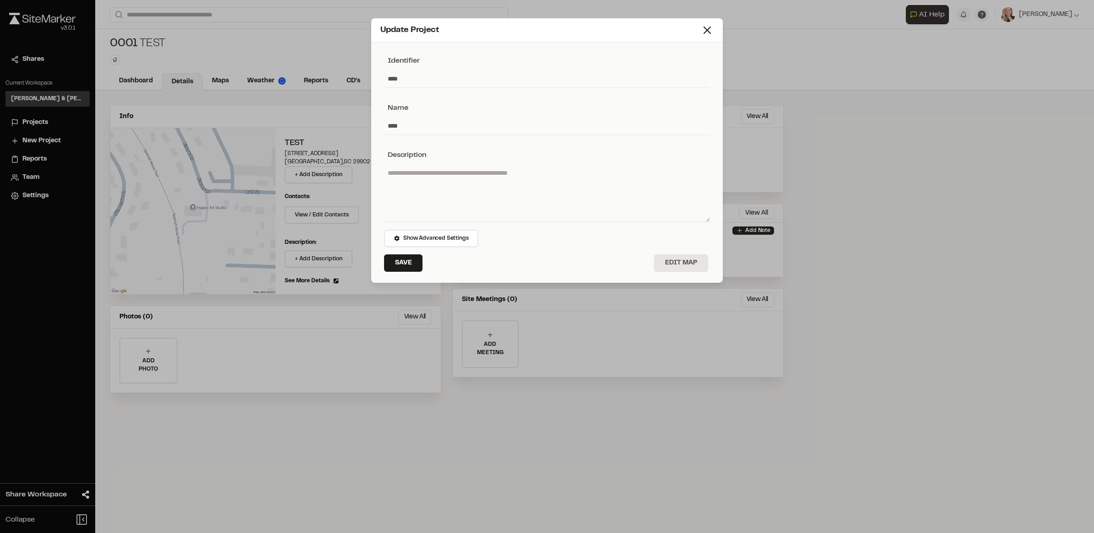
click at [411, 76] on input "****" at bounding box center [547, 78] width 326 height 17
drag, startPoint x: 407, startPoint y: 76, endPoint x: 380, endPoint y: 78, distance: 26.2
click at [380, 78] on div "Identifier **** Name **** Description Show Advanced Settings Save Edit Map" at bounding box center [547, 164] width 344 height 237
type input "***"
click at [425, 126] on input "****" at bounding box center [547, 125] width 326 height 17
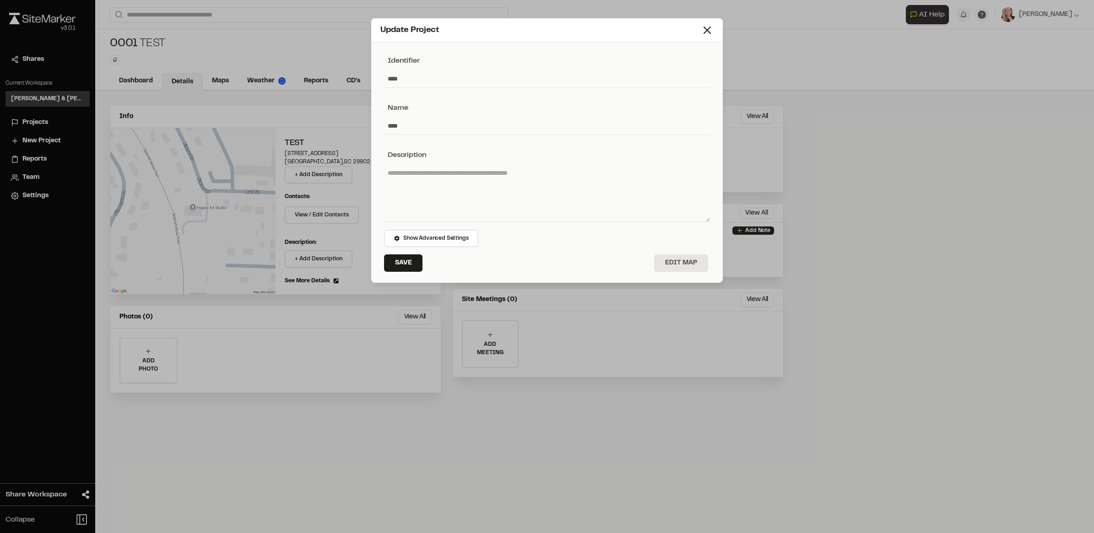
click at [411, 125] on input "****" at bounding box center [547, 125] width 326 height 17
click at [392, 260] on button "Save" at bounding box center [403, 263] width 38 height 17
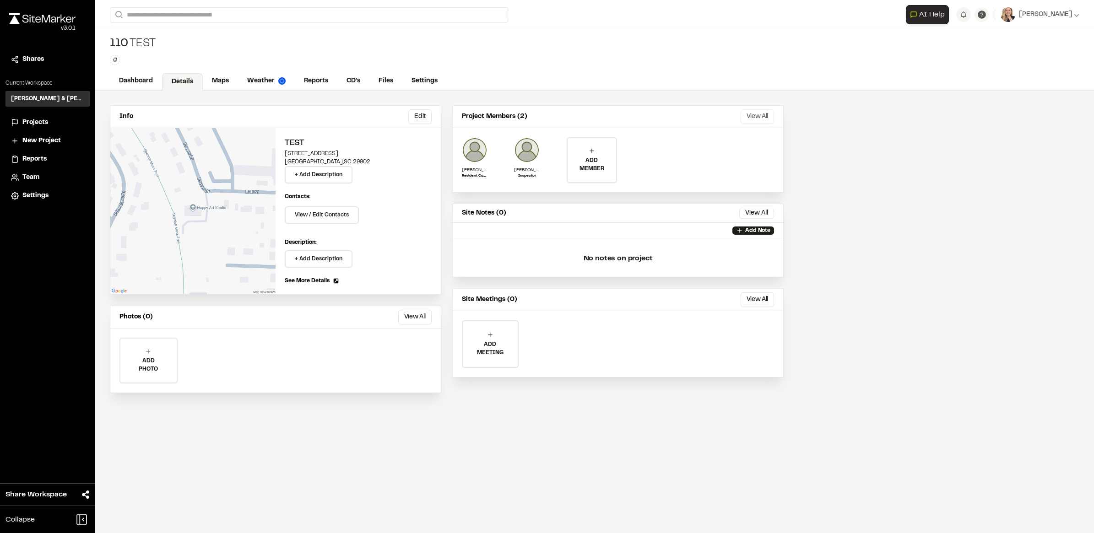
click at [749, 114] on button "View All" at bounding box center [757, 116] width 33 height 15
click at [872, 130] on div "Project Members (2) No workspace members have been added to this project Load M…" at bounding box center [547, 273] width 1094 height 533
click at [585, 163] on p "ADD MEMBER" at bounding box center [592, 165] width 49 height 16
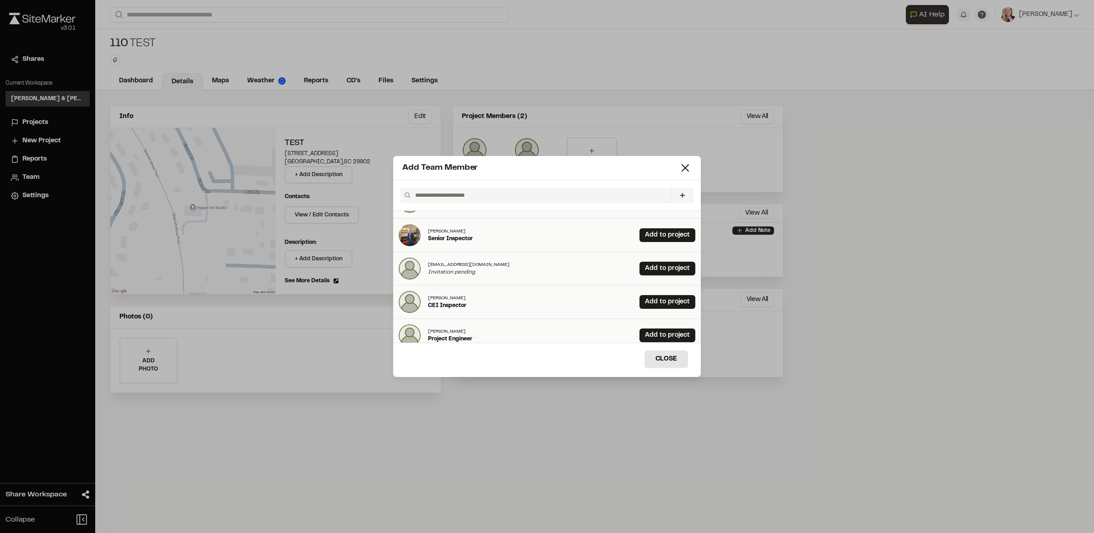
scroll to position [114, 0]
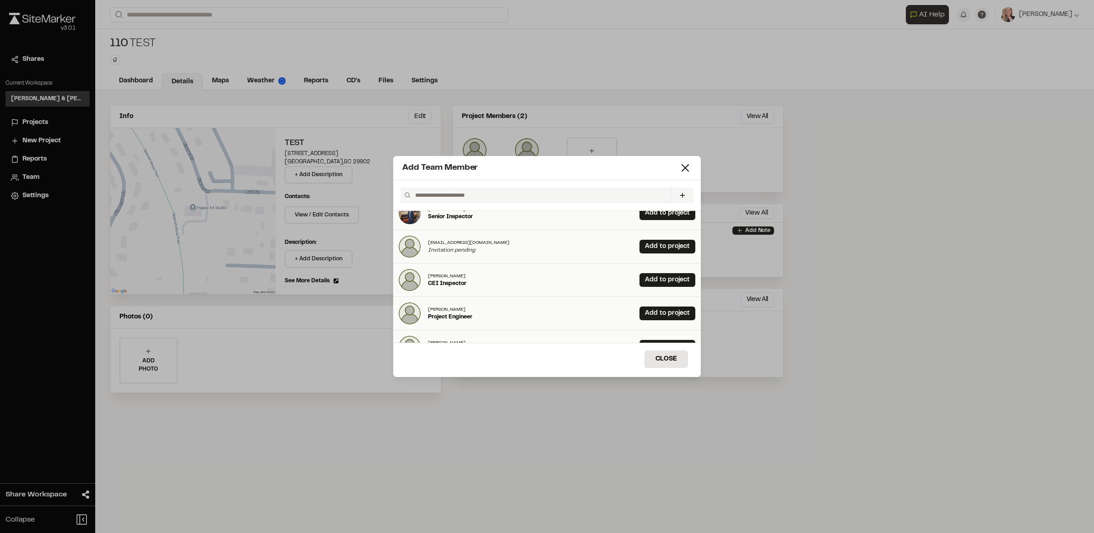
click at [429, 198] on input "text" at bounding box center [540, 196] width 256 height 16
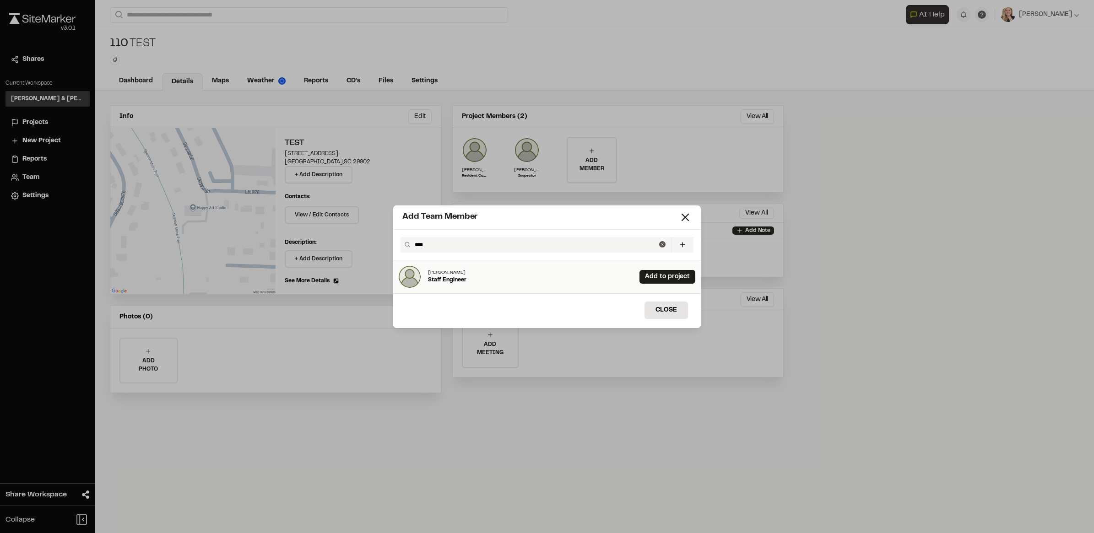
type input "****"
click at [466, 280] on p "Staff Engineer" at bounding box center [447, 280] width 38 height 8
click at [646, 277] on link "Add to project" at bounding box center [668, 277] width 56 height 14
click at [668, 314] on button "Close" at bounding box center [666, 310] width 43 height 17
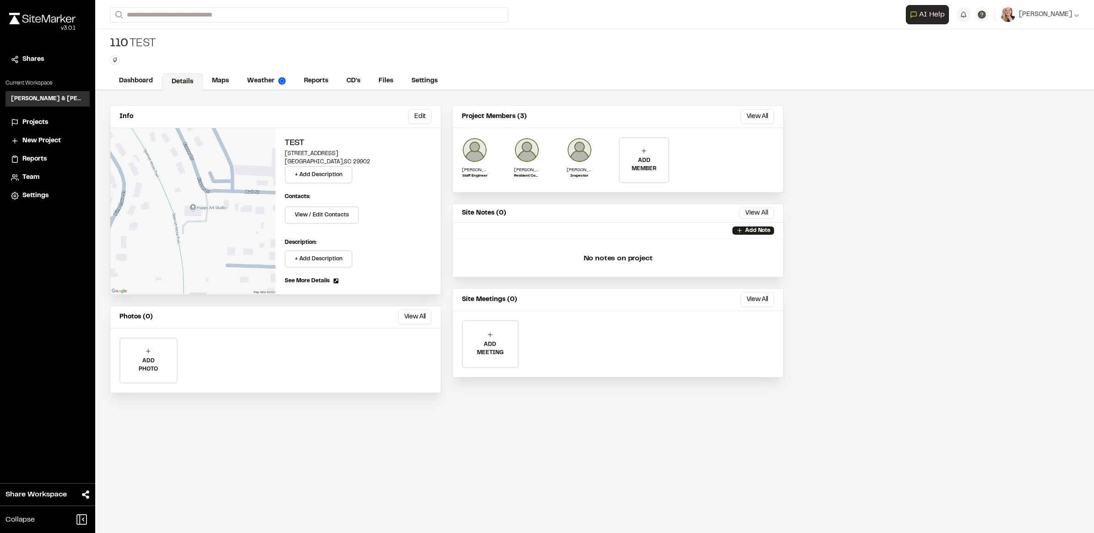
click at [408, 387] on div "ADD PHOTO Add Project Photo Click to upload photos or drag and drop Save Cancel" at bounding box center [275, 361] width 331 height 64
click at [39, 120] on span "Projects" at bounding box center [35, 123] width 26 height 10
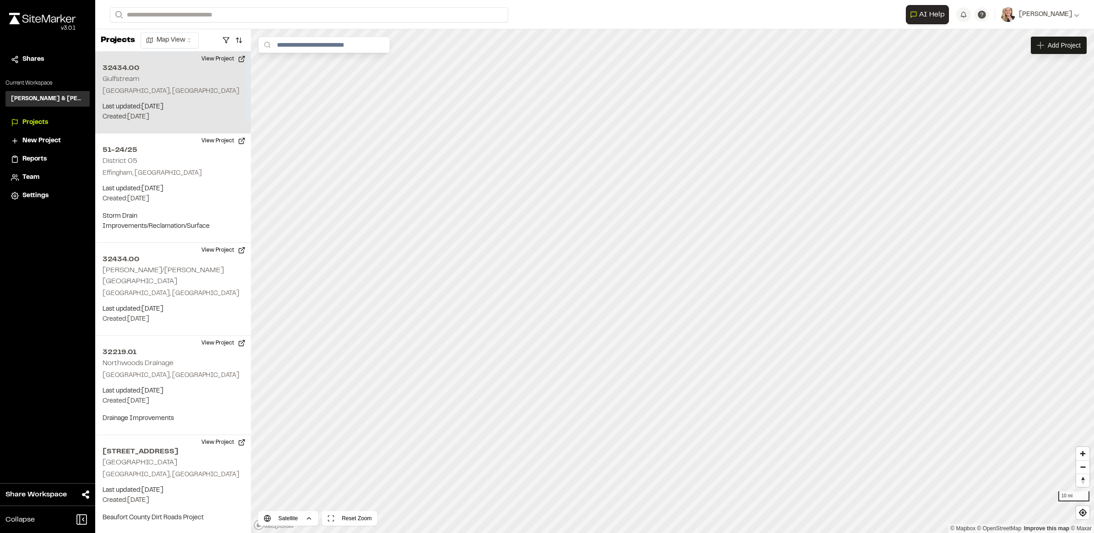
click at [177, 85] on div "32434.00 Gulfstream Beaufort, [GEOGRAPHIC_DATA] Last updated: [DATE] Budget: $ …" at bounding box center [173, 93] width 156 height 82
click at [703, 264] on polyline "Map marker" at bounding box center [702, 264] width 1 height 1
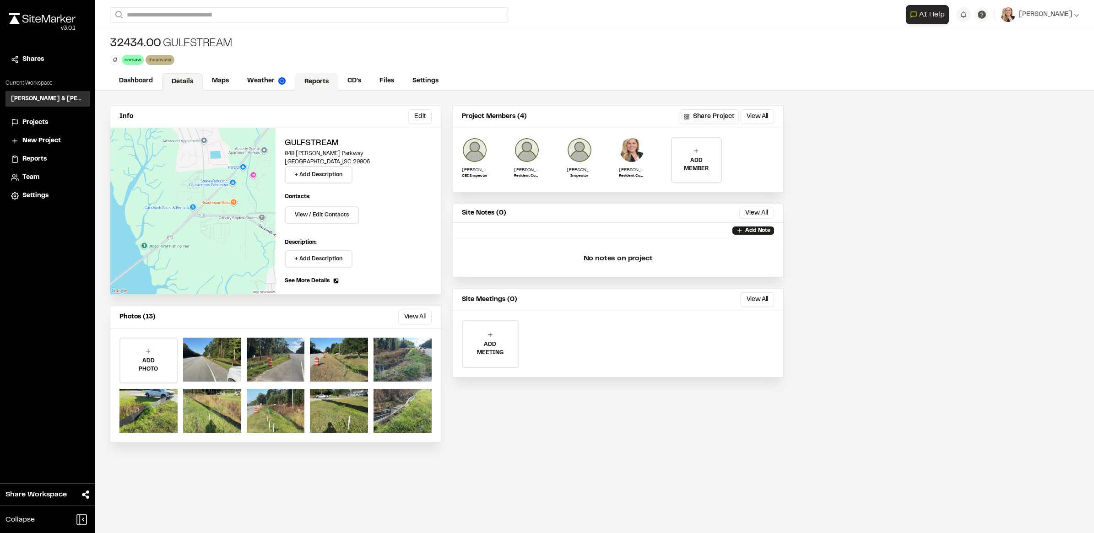
click at [320, 76] on link "Reports" at bounding box center [316, 81] width 43 height 17
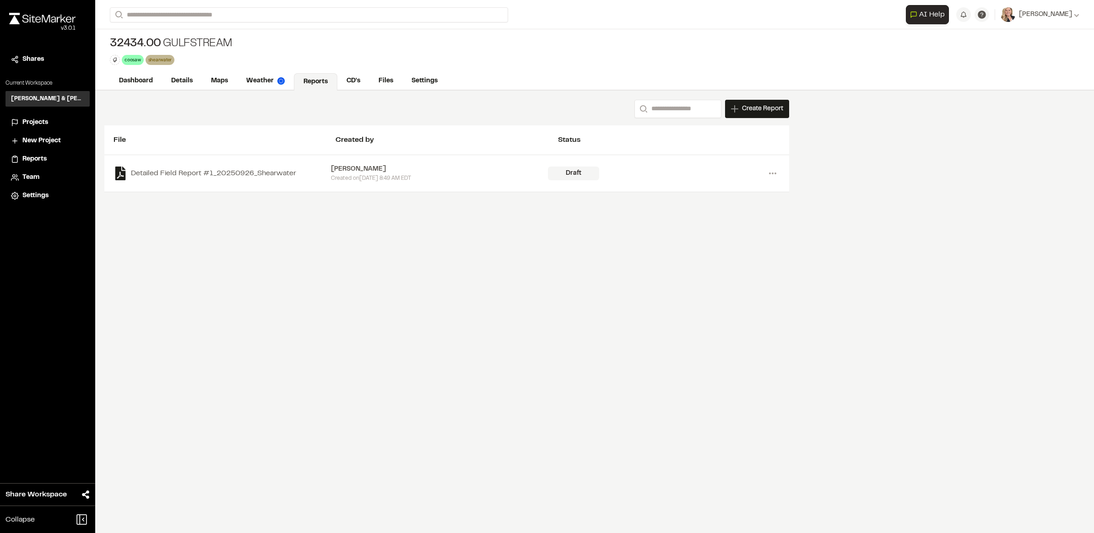
click at [229, 166] on div "Detailed Field Report #1_20250926_Shearwater Jeb Crews Created on Fri, Sep 26, …" at bounding box center [447, 173] width 667 height 18
click at [231, 170] on link "Detailed Field Report #1_20250926_Shearwater" at bounding box center [222, 174] width 217 height 14
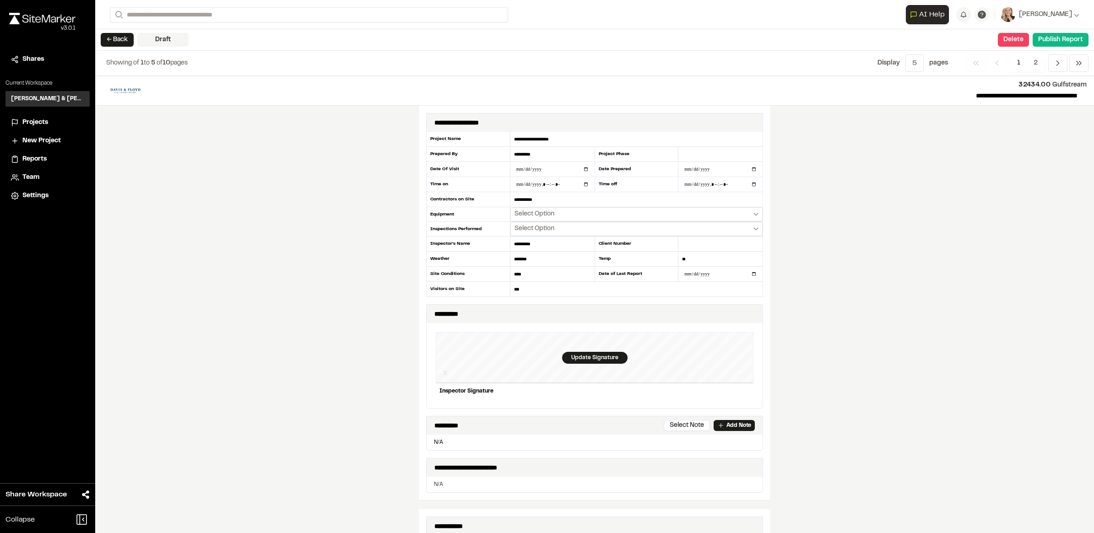
click at [922, 189] on div "**********" at bounding box center [594, 304] width 999 height 457
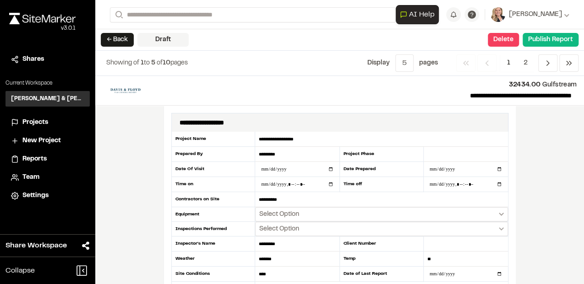
scroll to position [30, 0]
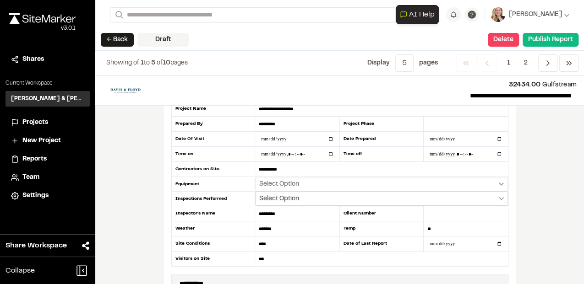
click at [282, 195] on span "Select Option" at bounding box center [279, 199] width 40 height 9
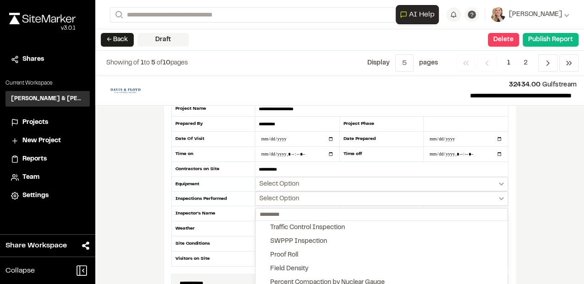
click at [364, 182] on div at bounding box center [292, 142] width 584 height 284
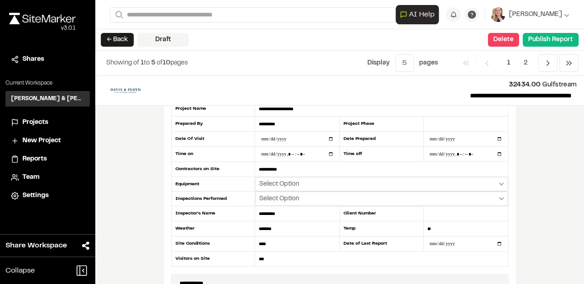
click at [543, 180] on div "**********" at bounding box center [339, 180] width 488 height 208
click at [489, 180] on button "Select Option" at bounding box center [381, 184] width 252 height 14
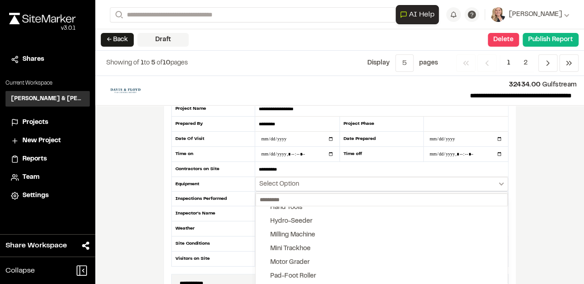
scroll to position [152, 0]
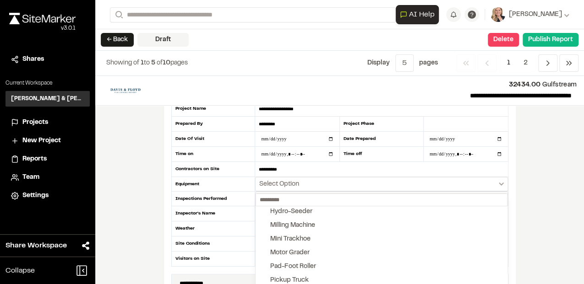
click at [167, 206] on div at bounding box center [292, 142] width 584 height 284
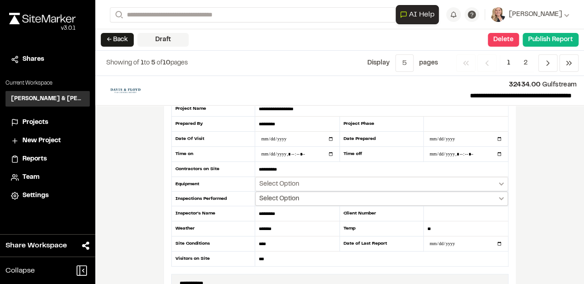
click at [273, 195] on span "Select Option" at bounding box center [279, 199] width 40 height 9
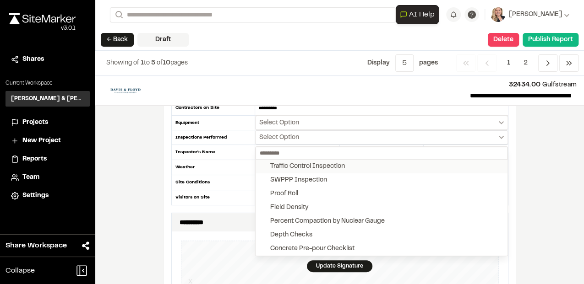
scroll to position [122, 0]
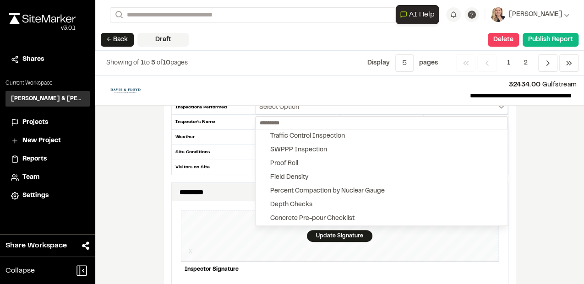
click at [543, 225] on div at bounding box center [292, 142] width 584 height 284
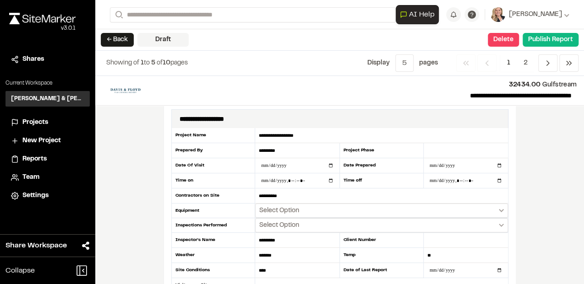
scroll to position [0, 0]
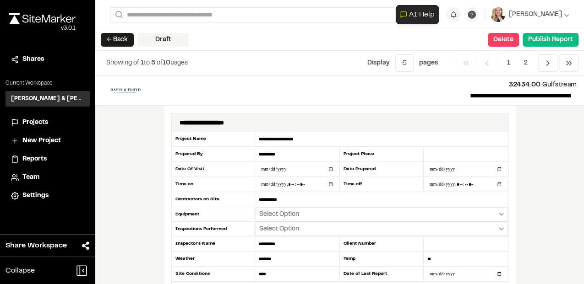
click at [545, 196] on div "**********" at bounding box center [339, 180] width 488 height 208
click at [289, 197] on input "**********" at bounding box center [381, 199] width 252 height 15
click at [297, 227] on span "Select Option" at bounding box center [279, 229] width 40 height 9
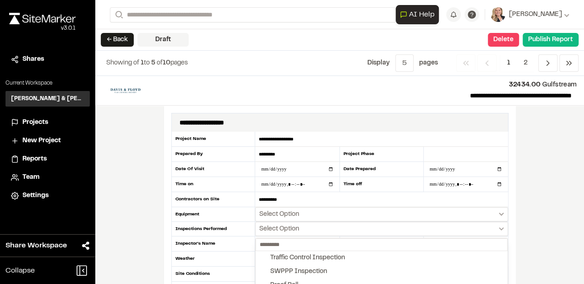
click at [554, 240] on div at bounding box center [292, 142] width 584 height 284
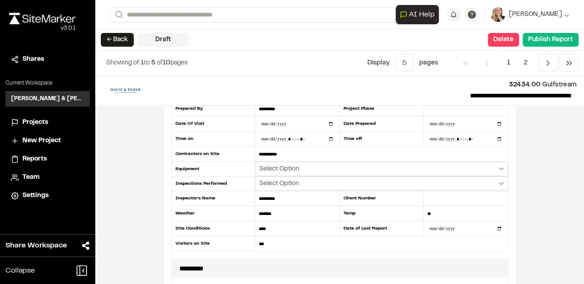
scroll to position [61, 0]
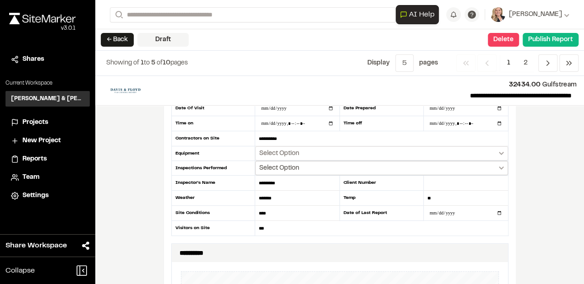
click at [495, 168] on button "Select Option" at bounding box center [381, 168] width 252 height 14
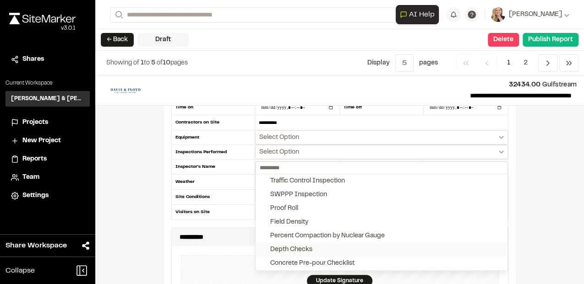
scroll to position [122, 0]
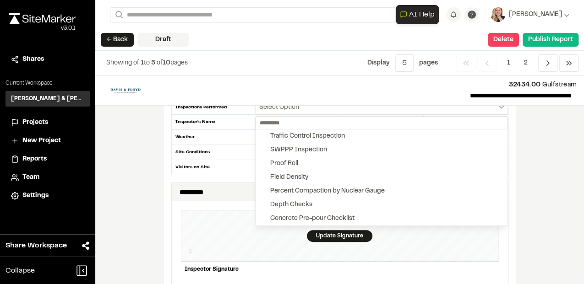
click at [541, 143] on div at bounding box center [292, 142] width 584 height 284
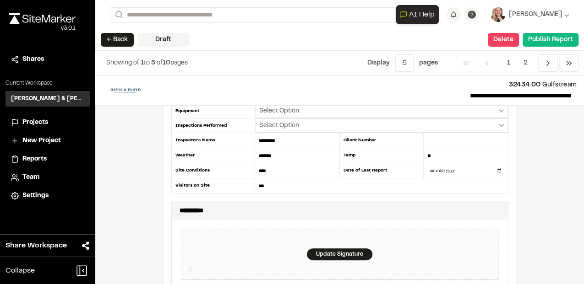
scroll to position [61, 0]
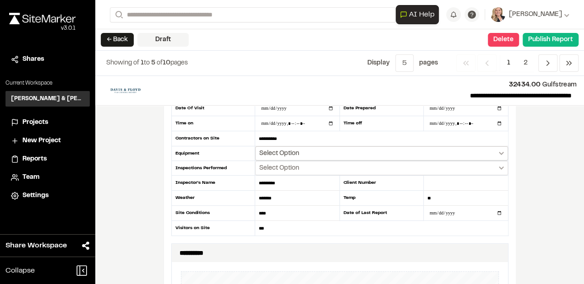
click at [374, 152] on button "Select Option" at bounding box center [381, 154] width 252 height 14
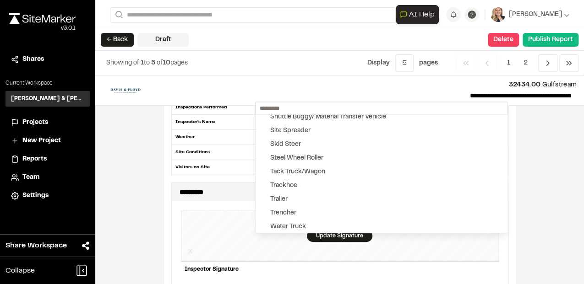
scroll to position [122, 0]
click at [296, 210] on button "Trencher" at bounding box center [380, 213] width 251 height 14
click at [302, 184] on button "Trackhoe" at bounding box center [380, 186] width 251 height 14
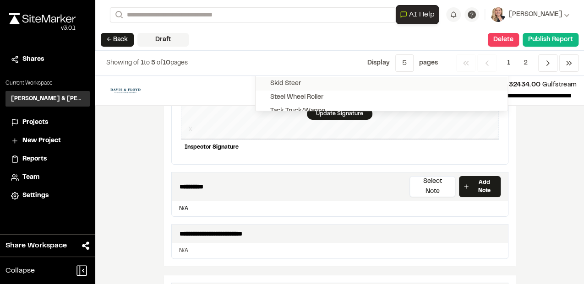
scroll to position [215, 0]
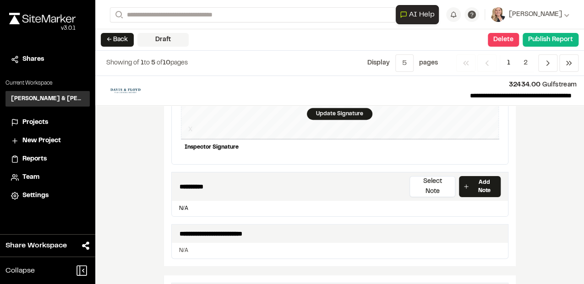
drag, startPoint x: 580, startPoint y: 125, endPoint x: 581, endPoint y: 107, distance: 18.9
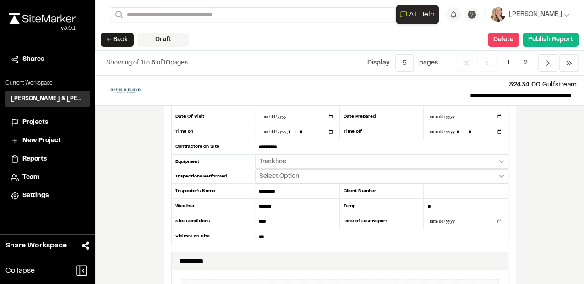
scroll to position [40, 0]
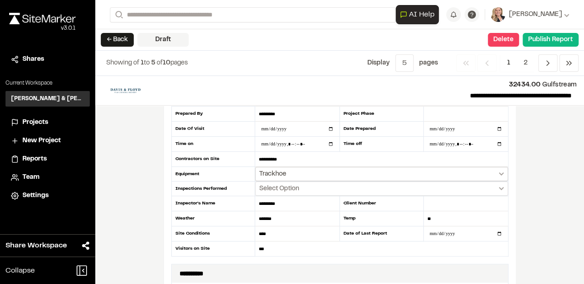
click at [299, 173] on button "Trackhoe" at bounding box center [381, 174] width 252 height 14
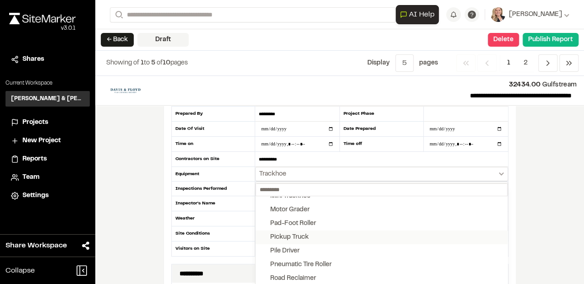
scroll to position [185, 0]
click at [300, 235] on div "Pickup Truck" at bounding box center [289, 238] width 38 height 10
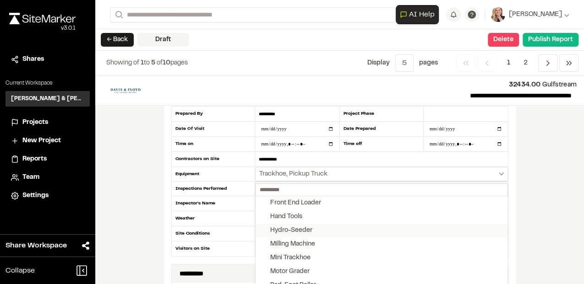
scroll to position [93, 0]
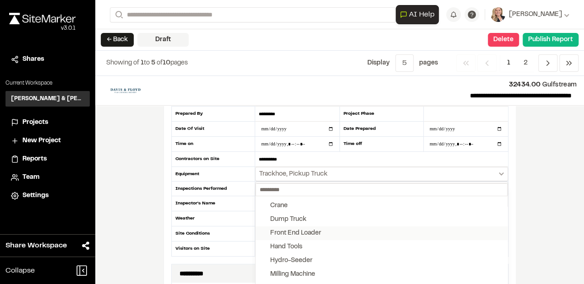
click at [299, 230] on div "Front End Loader" at bounding box center [295, 233] width 51 height 10
click at [290, 242] on div "Hand Tools" at bounding box center [286, 247] width 32 height 10
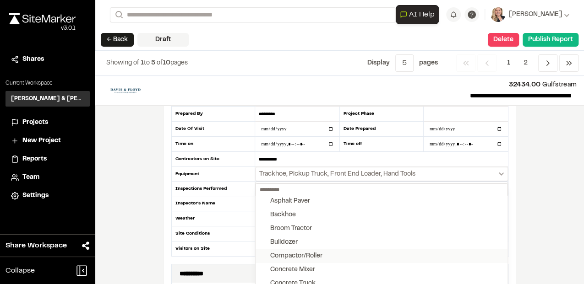
scroll to position [32, 0]
click at [298, 207] on button "Bulldozer" at bounding box center [380, 213] width 251 height 14
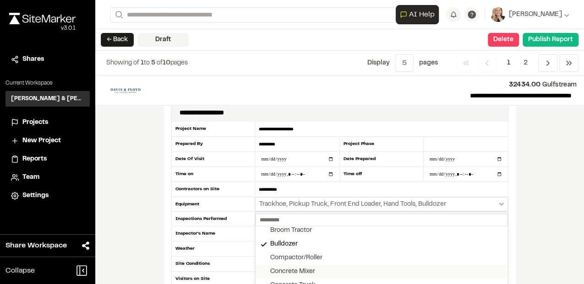
scroll to position [61, 0]
click at [315, 220] on div "**********" at bounding box center [339, 204] width 337 height 165
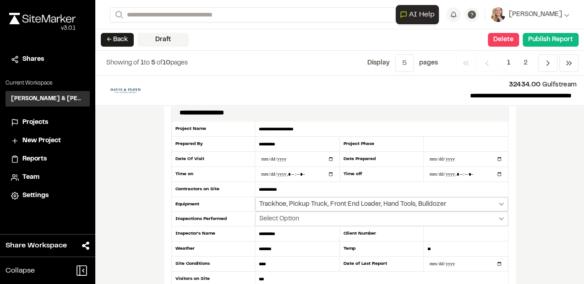
click at [450, 203] on button "Trackhoe, Pickup Truck, Front End Loader, Hand Tools, Bulldozer" at bounding box center [381, 204] width 252 height 14
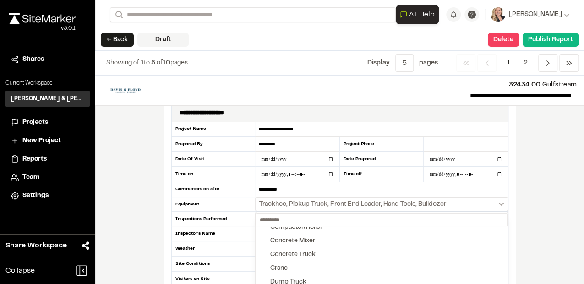
scroll to position [0, 0]
click at [272, 270] on div "Bulldozer" at bounding box center [283, 275] width 27 height 10
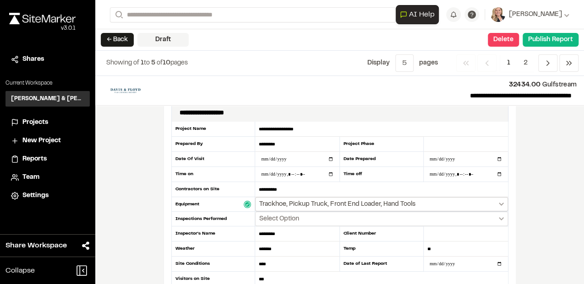
drag, startPoint x: 418, startPoint y: 202, endPoint x: 351, endPoint y: 208, distance: 67.1
click at [494, 203] on button "Trackhoe, Pickup Truck, Front End Loader, Hand Tools" at bounding box center [381, 204] width 252 height 14
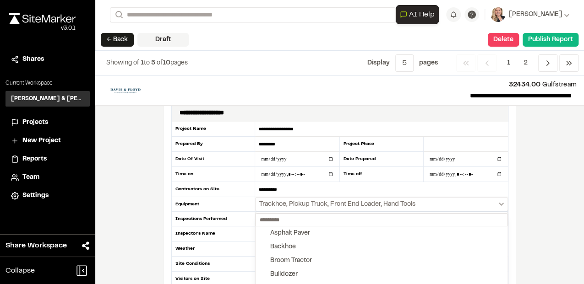
drag, startPoint x: 582, startPoint y: 97, endPoint x: 571, endPoint y: 141, distance: 45.2
click at [571, 141] on div at bounding box center [292, 142] width 584 height 284
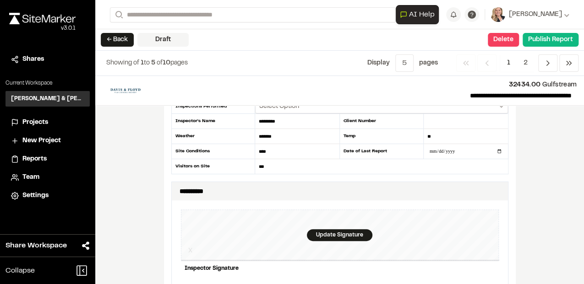
scroll to position [103, 0]
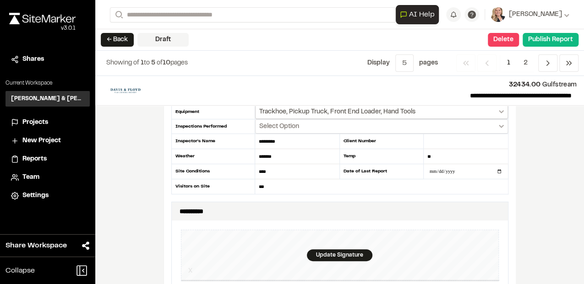
click at [499, 110] on icon "Select date range" at bounding box center [501, 111] width 5 height 3
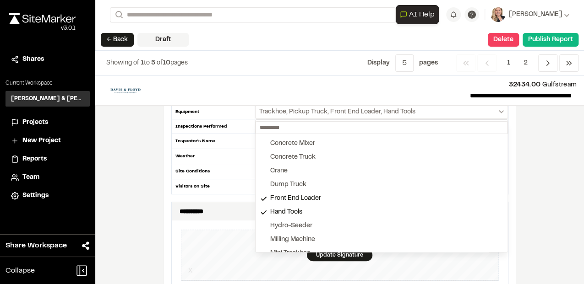
scroll to position [79, 0]
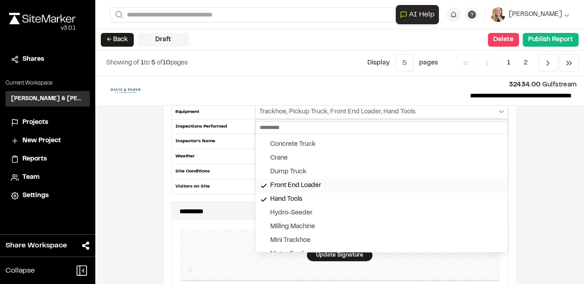
click at [314, 183] on div "Front End Loader" at bounding box center [295, 186] width 51 height 10
click at [280, 196] on div "Hand Tools" at bounding box center [286, 200] width 32 height 10
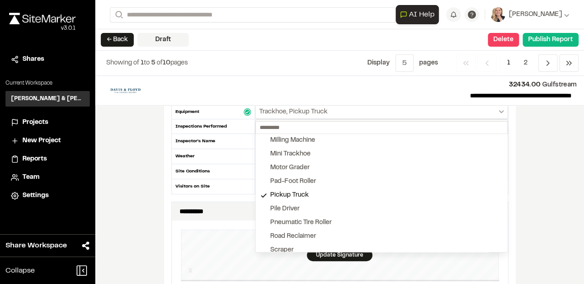
scroll to position [167, 0]
click at [299, 193] on div "Pickup Truck" at bounding box center [289, 194] width 38 height 10
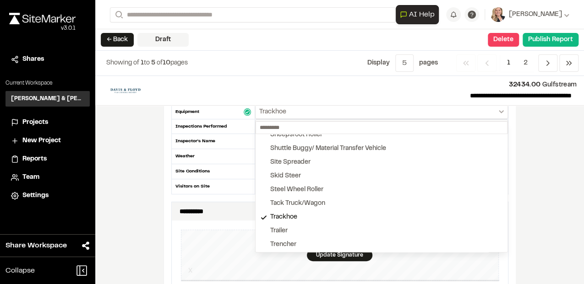
scroll to position [307, 0]
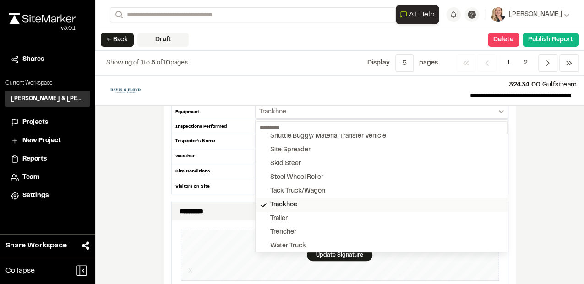
click at [290, 201] on div "Trackhoe" at bounding box center [283, 205] width 27 height 10
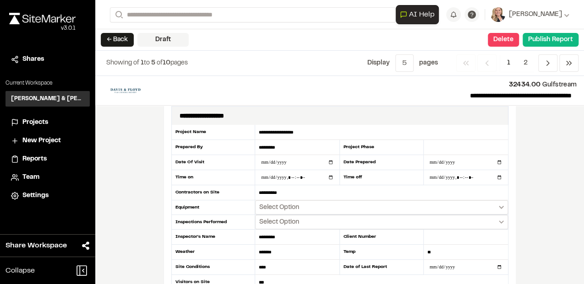
scroll to position [0, 0]
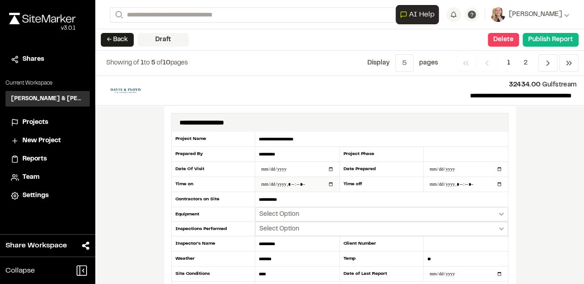
click at [268, 181] on input "datetime-local" at bounding box center [297, 184] width 84 height 15
click at [552, 174] on div "**********" at bounding box center [339, 180] width 488 height 208
click at [434, 184] on input "datetime-local" at bounding box center [465, 184] width 84 height 15
click at [548, 165] on div "**********" at bounding box center [339, 180] width 488 height 208
click at [459, 155] on input "text" at bounding box center [465, 154] width 84 height 15
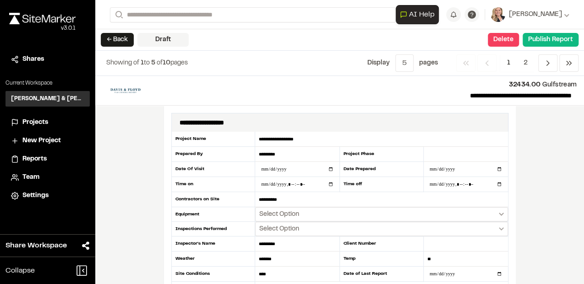
click at [550, 158] on div "**********" at bounding box center [339, 180] width 488 height 208
drag, startPoint x: 255, startPoint y: 136, endPoint x: 270, endPoint y: 140, distance: 14.5
click at [270, 140] on input "**********" at bounding box center [381, 139] width 252 height 15
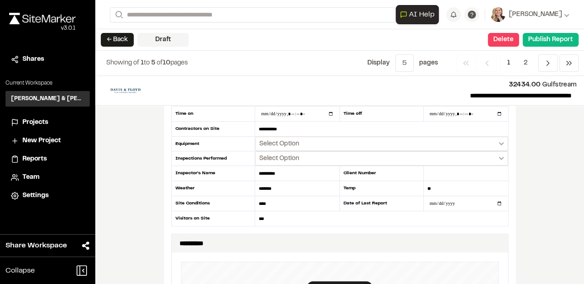
scroll to position [92, 0]
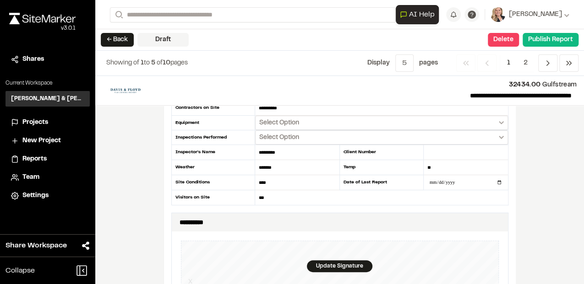
click at [535, 180] on div "**********" at bounding box center [339, 180] width 488 height 208
click at [526, 196] on div "**********" at bounding box center [339, 180] width 488 height 208
click at [268, 166] on input "*******" at bounding box center [297, 167] width 84 height 15
click at [538, 175] on div "**********" at bounding box center [339, 180] width 488 height 208
click at [266, 166] on input "*******" at bounding box center [297, 167] width 84 height 15
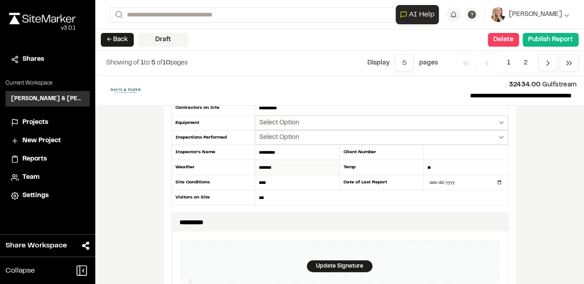
click at [266, 166] on input "*******" at bounding box center [297, 167] width 84 height 15
click at [518, 165] on div "**********" at bounding box center [339, 180] width 488 height 208
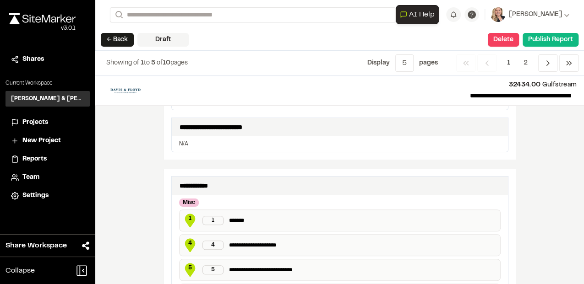
scroll to position [233, 0]
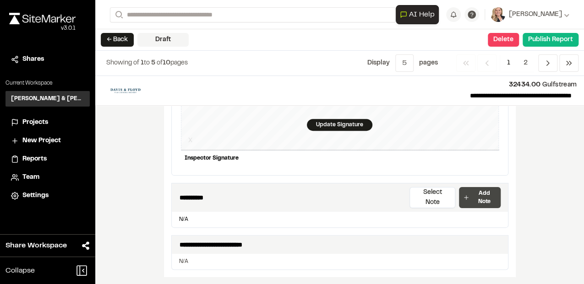
click at [475, 190] on p "Add Note" at bounding box center [484, 198] width 25 height 16
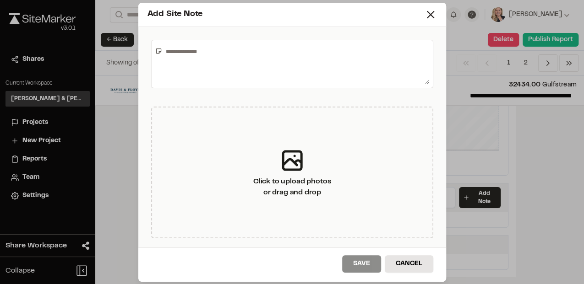
click at [197, 54] on textarea at bounding box center [295, 64] width 266 height 40
click at [402, 262] on button "Cancel" at bounding box center [409, 263] width 49 height 17
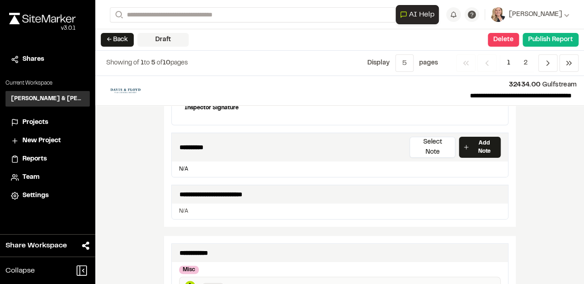
scroll to position [294, 0]
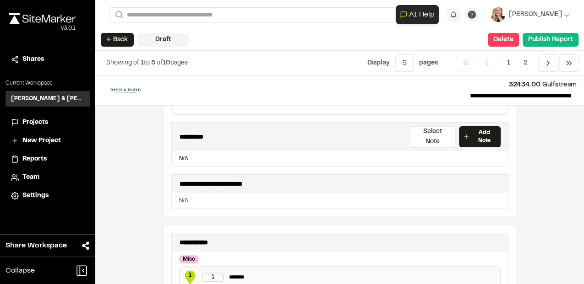
click at [520, 185] on div "**********" at bounding box center [339, 180] width 488 height 208
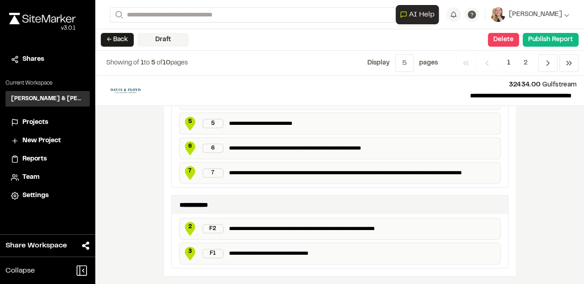
scroll to position [508, 0]
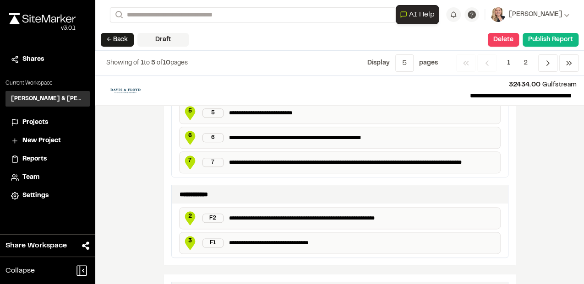
click at [529, 226] on div "**********" at bounding box center [339, 180] width 488 height 208
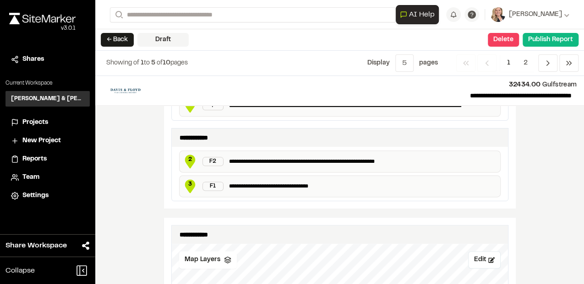
scroll to position [569, 0]
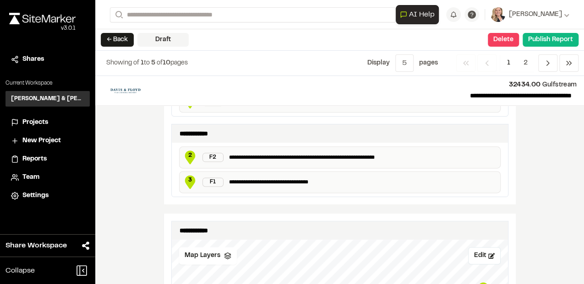
click at [549, 197] on div "**********" at bounding box center [339, 180] width 488 height 208
click at [542, 178] on div "**********" at bounding box center [339, 180] width 488 height 208
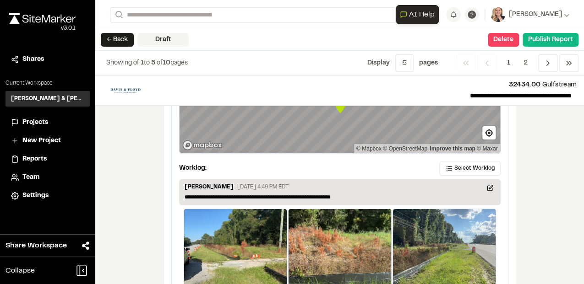
scroll to position [1637, 0]
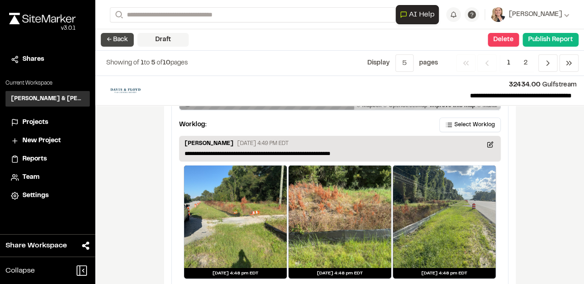
click at [123, 35] on button "← Back" at bounding box center [117, 40] width 33 height 14
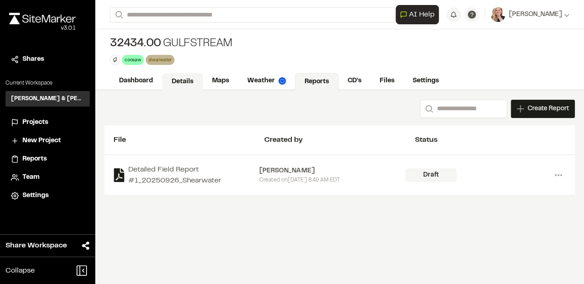
click at [188, 83] on link "Details" at bounding box center [182, 81] width 41 height 17
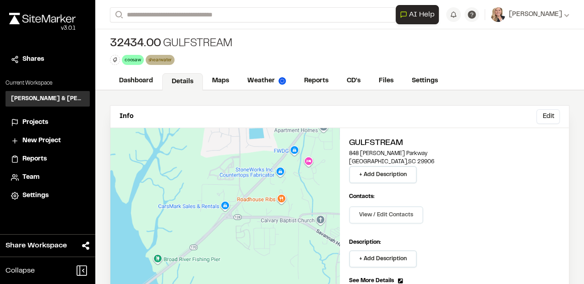
click at [391, 212] on button "View / Edit Contacts" at bounding box center [386, 214] width 74 height 17
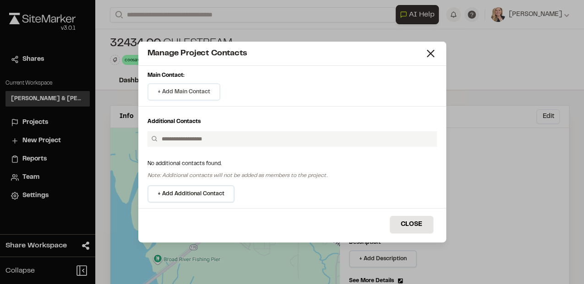
click at [188, 90] on button "+ Add Main Contact" at bounding box center [183, 91] width 73 height 17
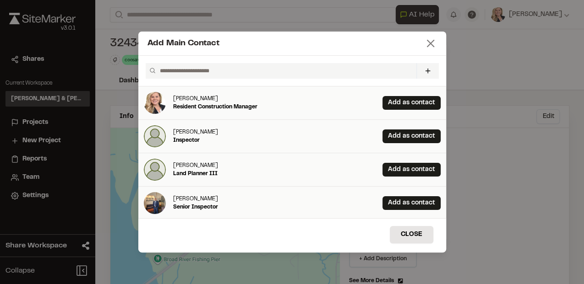
click at [425, 43] on icon at bounding box center [430, 43] width 13 height 13
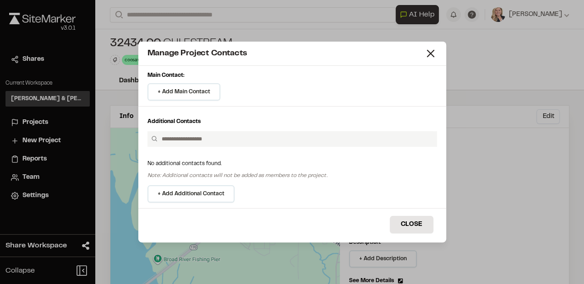
click at [247, 140] on input "text" at bounding box center [295, 139] width 275 height 16
click at [228, 143] on input "text" at bounding box center [295, 139] width 275 height 16
click at [227, 139] on input "text" at bounding box center [295, 139] width 275 height 16
type input "**********"
click at [217, 196] on button "+ Add Additional Contact" at bounding box center [190, 193] width 87 height 17
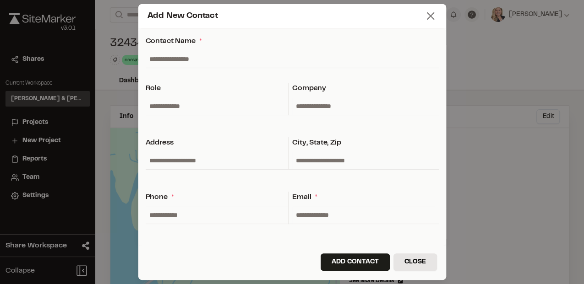
click at [430, 17] on line at bounding box center [430, 16] width 6 height 6
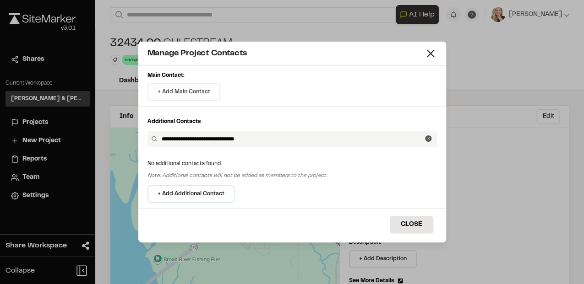
click at [193, 92] on button "+ Add Main Contact" at bounding box center [183, 91] width 73 height 17
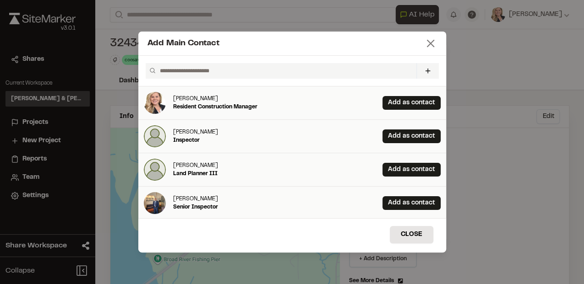
click at [431, 42] on line at bounding box center [430, 43] width 6 height 6
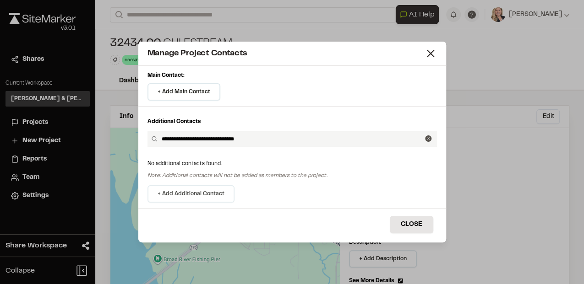
click at [221, 195] on button "+ Add Additional Contact" at bounding box center [190, 193] width 87 height 17
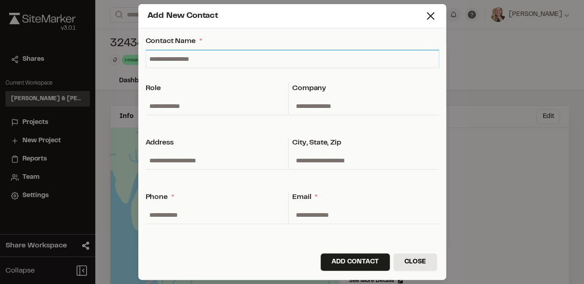
click at [182, 63] on input "text" at bounding box center [292, 58] width 293 height 17
type input "*"
type input "**********"
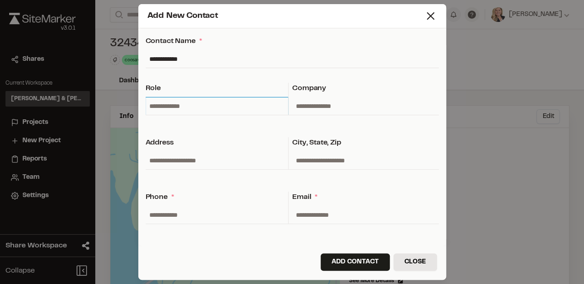
click at [201, 106] on input "text" at bounding box center [217, 106] width 143 height 17
type input "**********"
click at [311, 104] on input "text" at bounding box center [363, 106] width 143 height 17
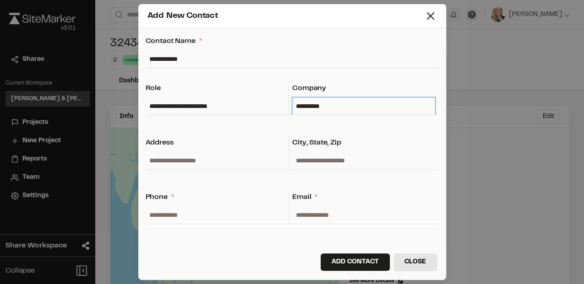
type input "**********"
click at [198, 160] on input "text" at bounding box center [217, 160] width 143 height 17
click at [176, 161] on input "**********" at bounding box center [217, 160] width 143 height 17
click at [219, 164] on input "**********" at bounding box center [217, 160] width 143 height 17
type input "**********"
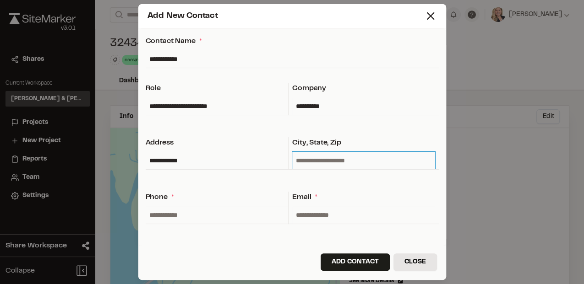
click at [324, 159] on input "text" at bounding box center [363, 160] width 143 height 17
type input "**********"
click at [177, 213] on input "text" at bounding box center [217, 214] width 143 height 17
drag, startPoint x: 192, startPoint y: 160, endPoint x: 143, endPoint y: 156, distance: 49.2
click at [143, 156] on form "**********" at bounding box center [292, 137] width 308 height 218
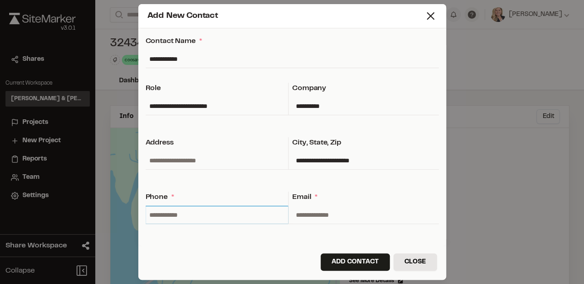
click at [180, 210] on input "text" at bounding box center [217, 214] width 143 height 17
paste input "**********"
type input "**********"
click at [335, 217] on input "text" at bounding box center [363, 214] width 143 height 17
click at [334, 214] on input "text" at bounding box center [363, 214] width 143 height 17
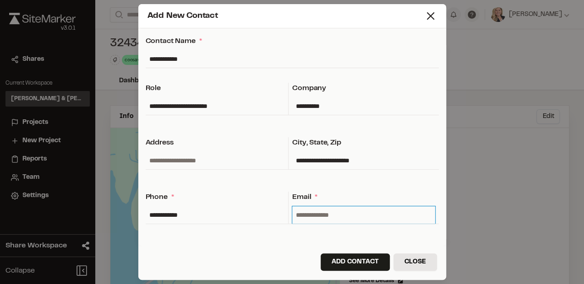
paste input "**********"
drag, startPoint x: 323, startPoint y: 214, endPoint x: 271, endPoint y: 214, distance: 52.2
click at [271, 214] on div "**********" at bounding box center [292, 215] width 293 height 47
type input "**********"
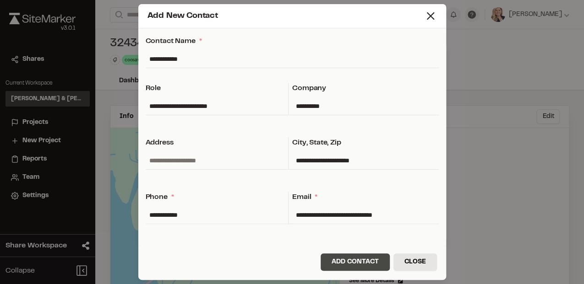
click at [369, 265] on button "Add Contact" at bounding box center [354, 262] width 69 height 17
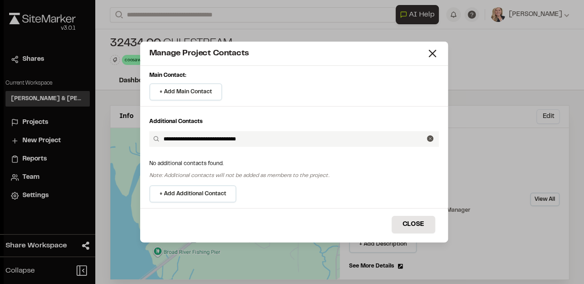
click at [300, 183] on div "Main Contact: + Add Main Contact Add Main Contact Invite New Team Member * Requ…" at bounding box center [294, 137] width 308 height 142
click at [409, 219] on button "Close" at bounding box center [412, 224] width 43 height 17
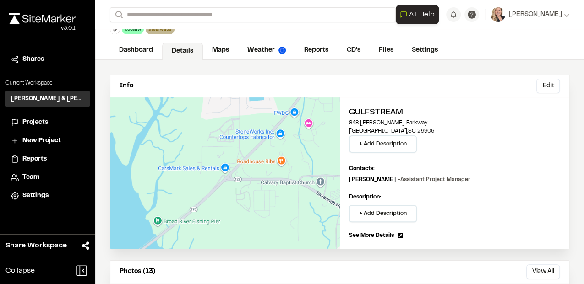
scroll to position [30, 0]
click at [451, 189] on div "Gulfstream 848 Robert Smalls Parkway Beaufort , SC 29906 + Add Description Cont…" at bounding box center [454, 174] width 229 height 152
click at [469, 186] on div "Gulfstream 848 Robert Smalls Parkway Beaufort , SC 29906 + Add Description Cont…" at bounding box center [454, 174] width 229 height 152
click at [523, 147] on div "Gulfstream 848 Robert Smalls Parkway Beaufort , SC 29906 + Add Description" at bounding box center [454, 130] width 211 height 46
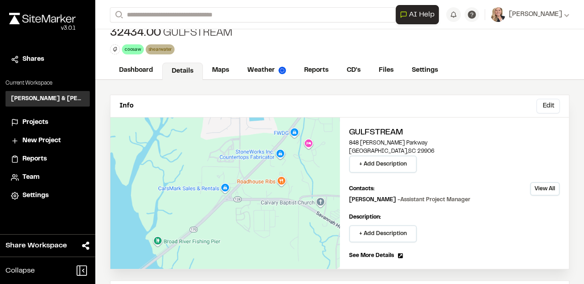
scroll to position [0, 0]
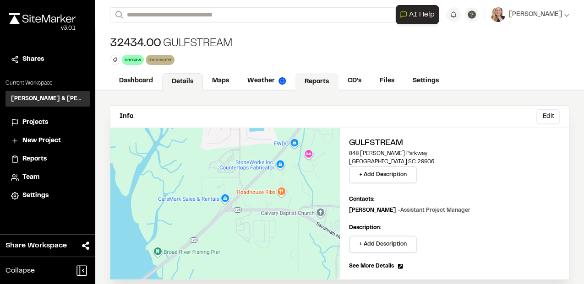
click at [304, 77] on link "Reports" at bounding box center [316, 81] width 43 height 17
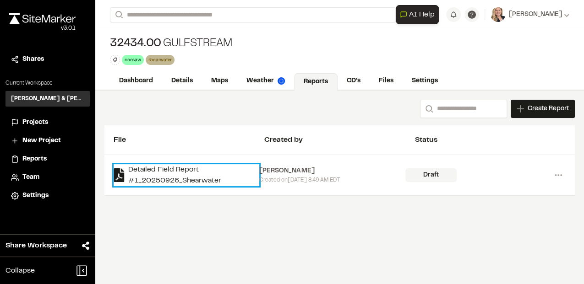
click at [177, 179] on link "Detailed Field Report #1_20250926_Shearwater" at bounding box center [187, 175] width 146 height 22
